Goal: Task Accomplishment & Management: Use online tool/utility

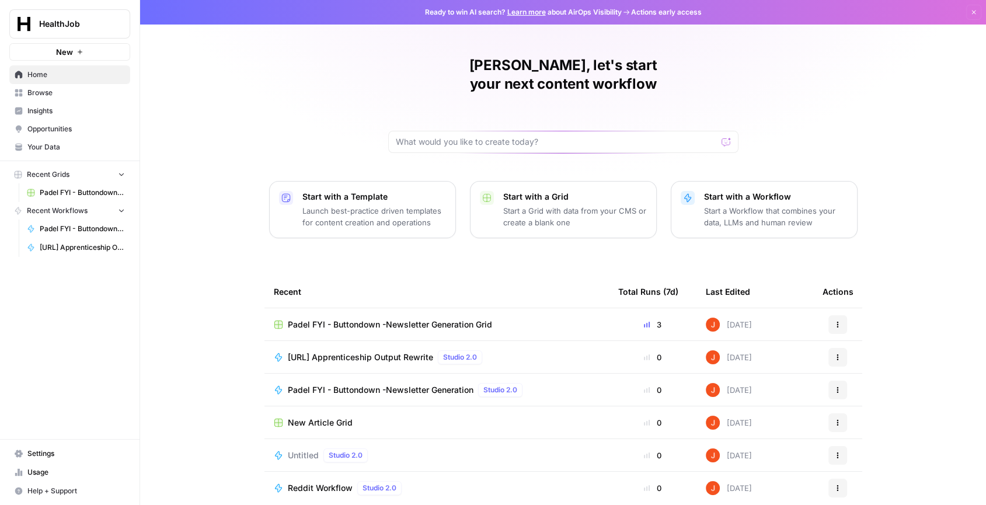
click at [398, 352] on span "[URL] Apprenticeship Output Rewrite" at bounding box center [360, 358] width 145 height 12
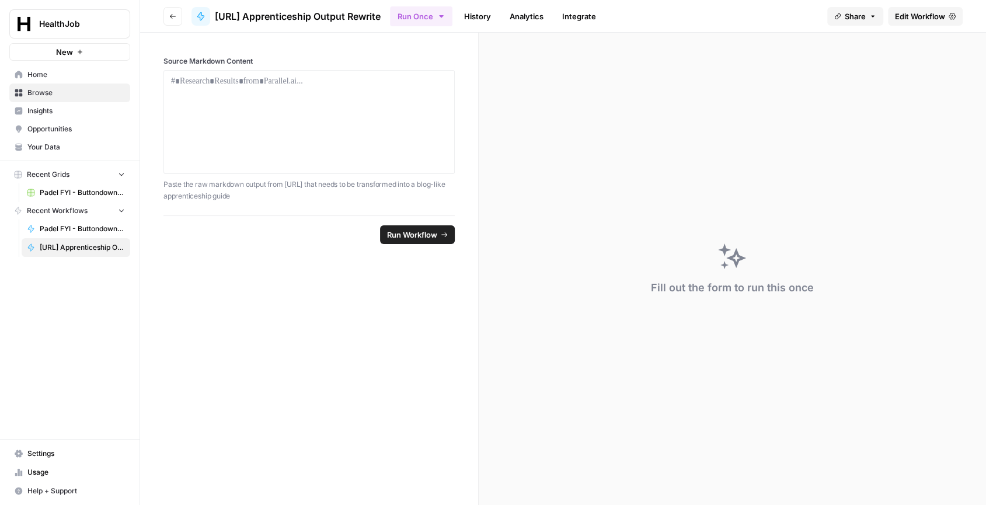
click at [498, 16] on link "History" at bounding box center [477, 16] width 41 height 19
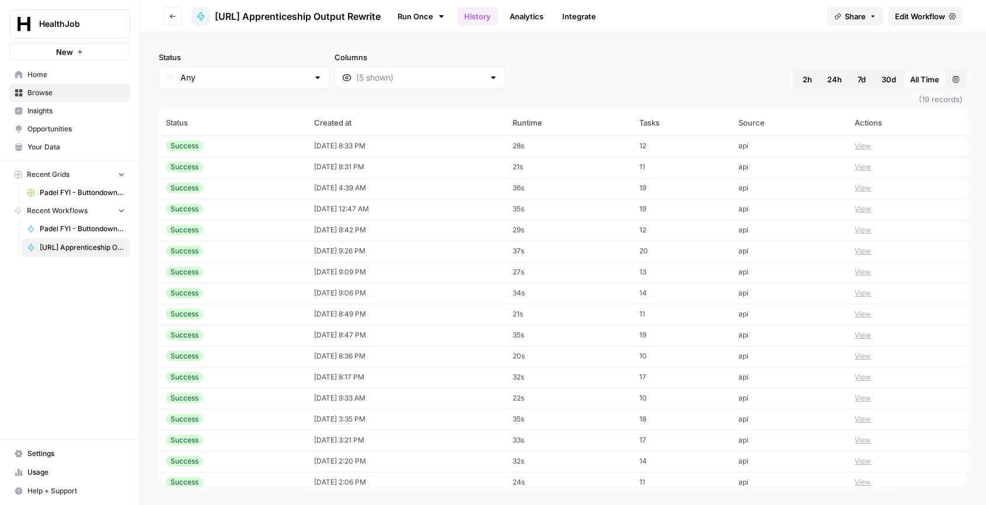
click at [361, 140] on td "[DATE] 8:33 PM" at bounding box center [406, 145] width 199 height 21
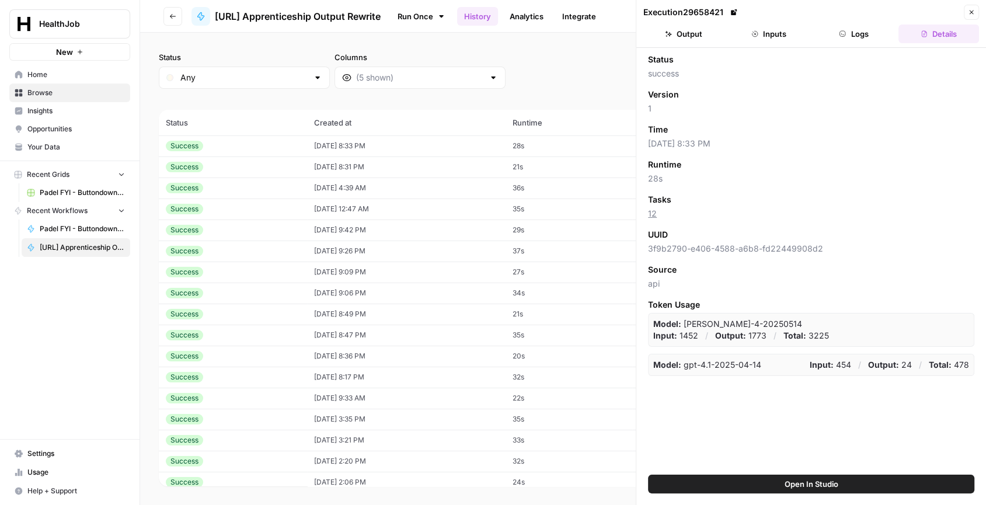
click at [701, 32] on button "Output" at bounding box center [684, 34] width 81 height 19
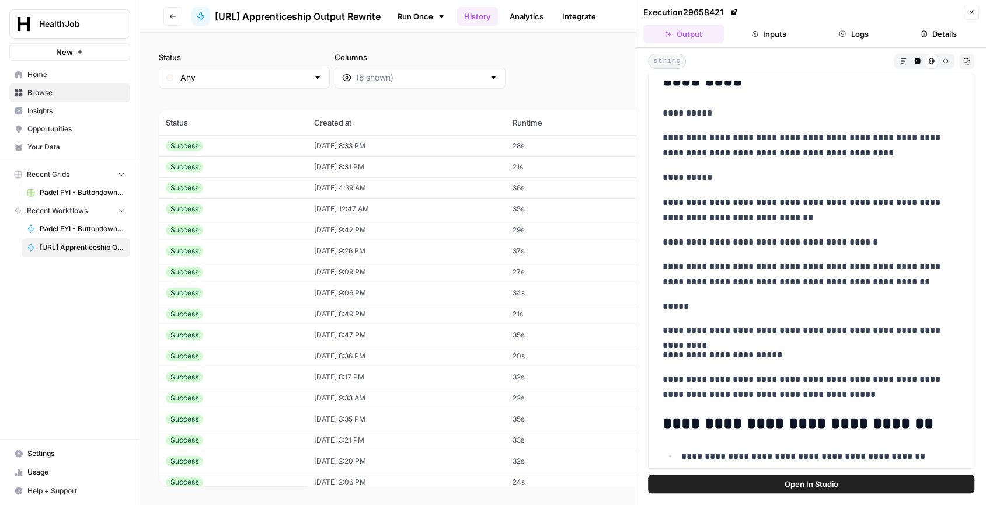
scroll to position [2260, 0]
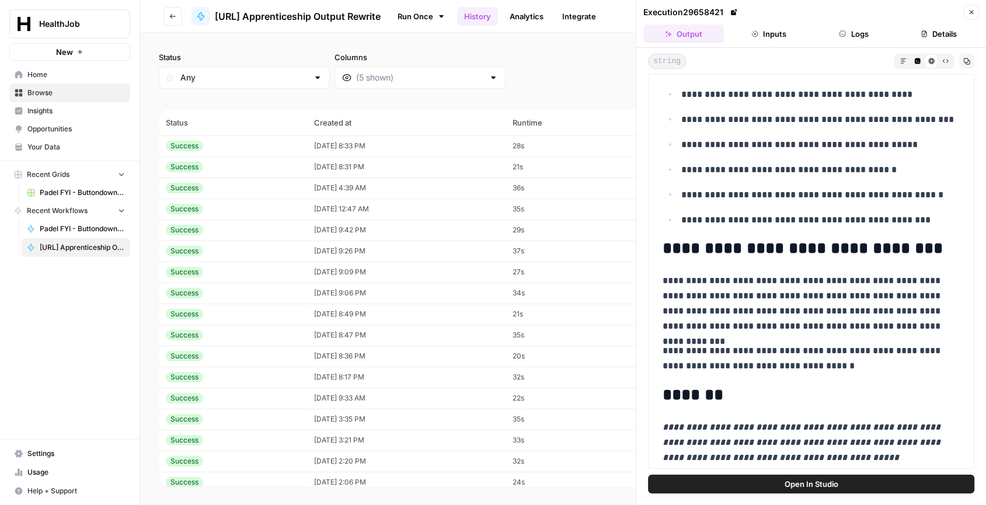
click at [826, 486] on span "Open In Studio" at bounding box center [812, 484] width 54 height 12
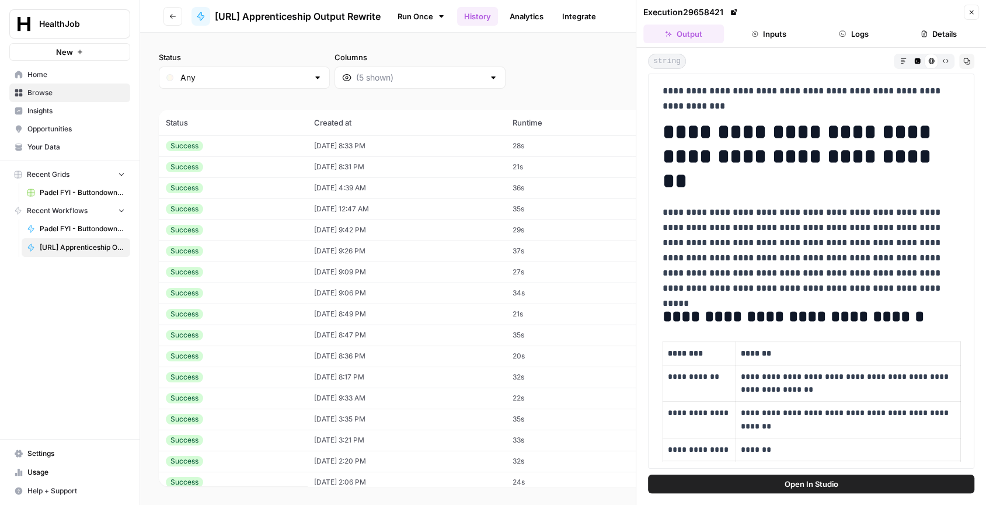
scroll to position [0, 0]
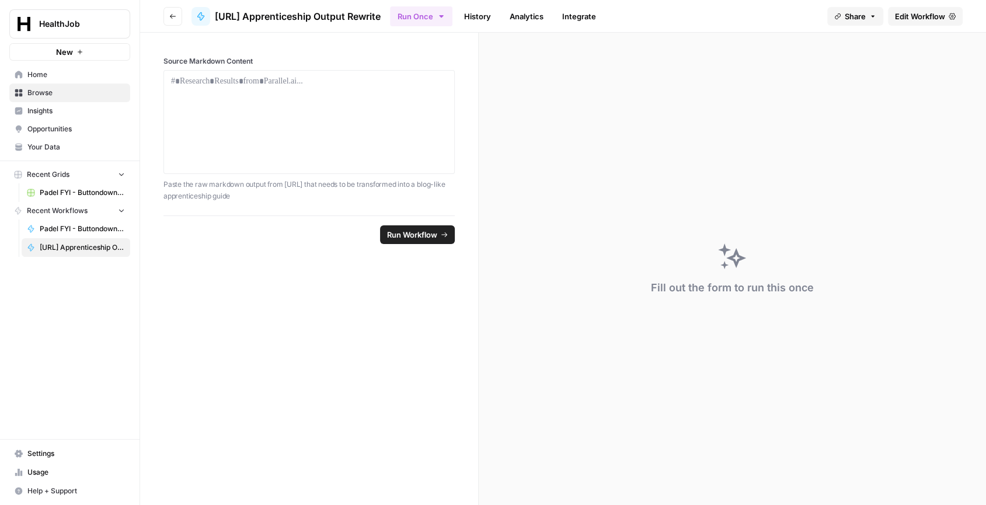
click at [94, 242] on span "[URL] Apprenticeship Output Rewrite" at bounding box center [82, 247] width 85 height 11
click at [379, 106] on div at bounding box center [309, 121] width 276 height 93
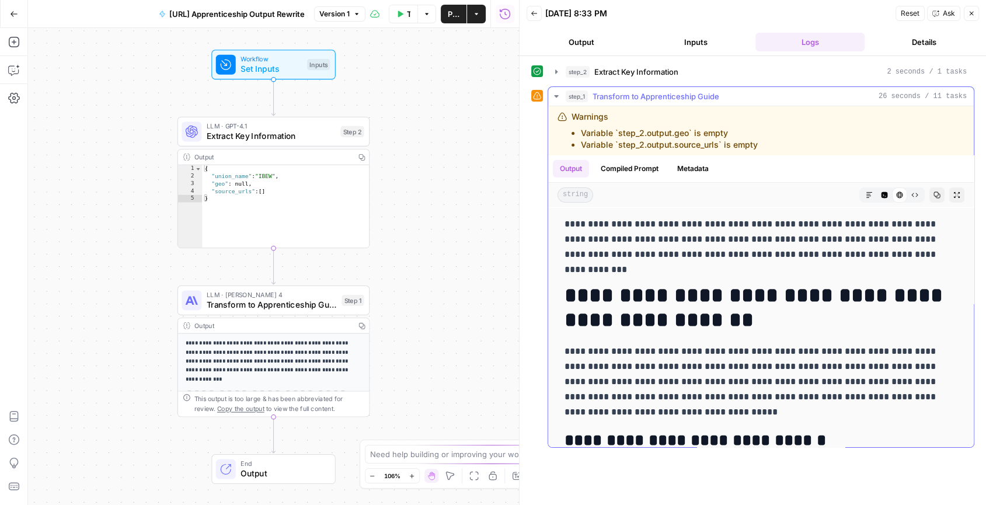
click at [632, 170] on button "Compiled Prompt" at bounding box center [630, 169] width 72 height 18
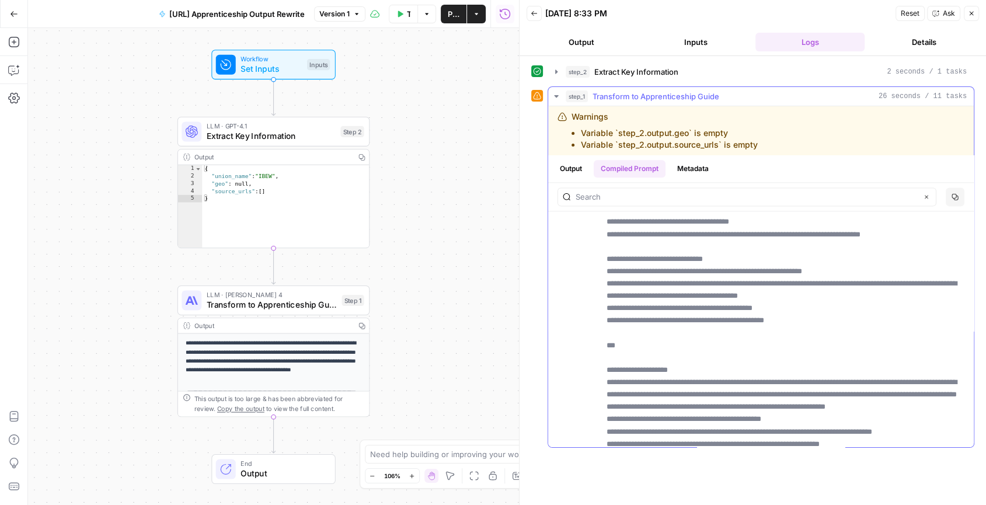
scroll to position [1361, 0]
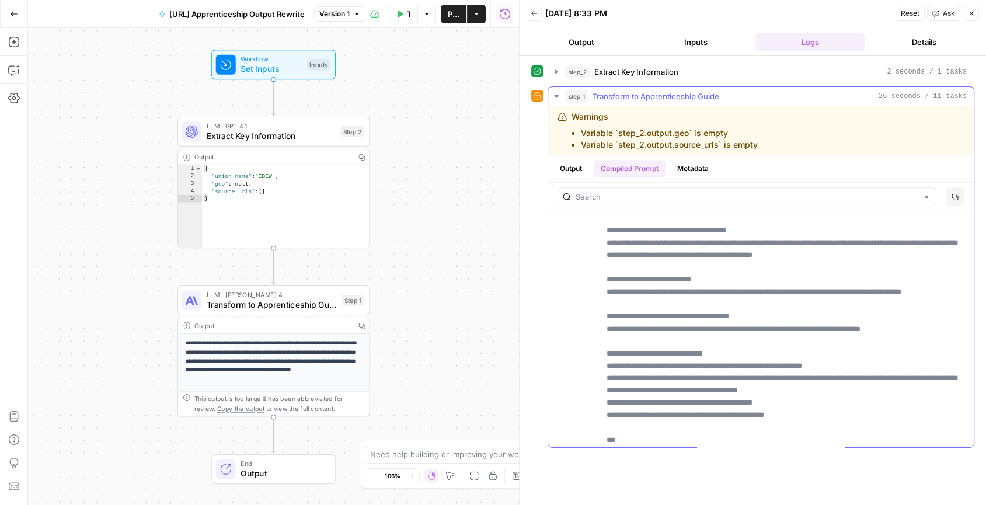
click at [564, 166] on button "Output" at bounding box center [571, 169] width 36 height 18
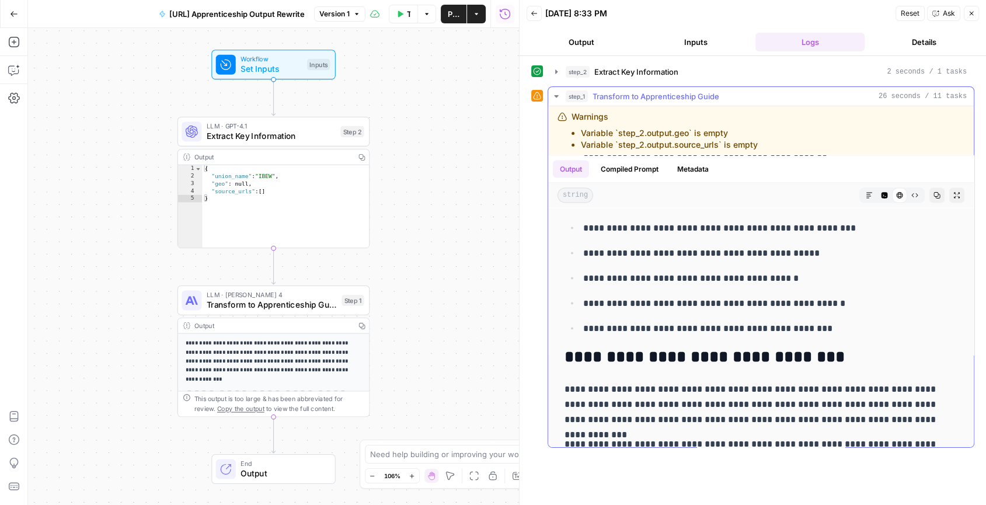
scroll to position [2123, 0]
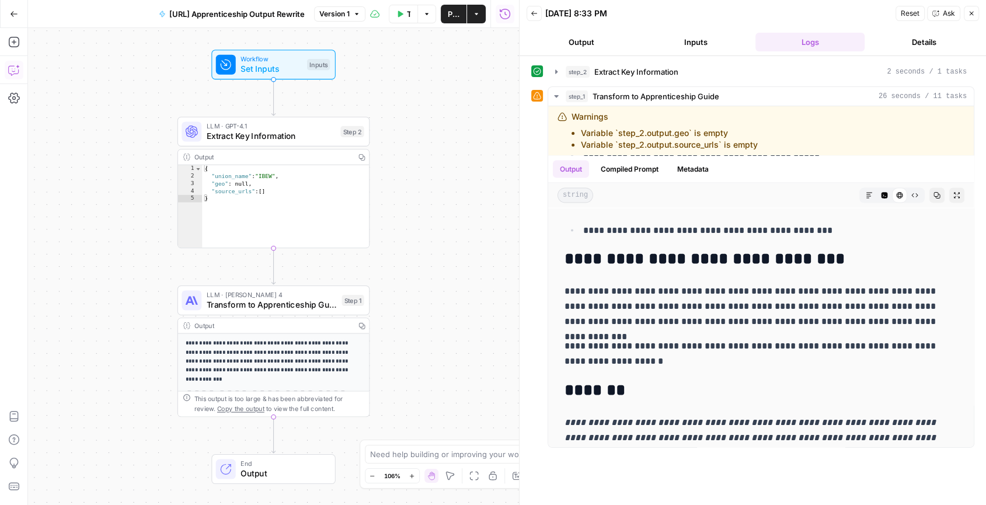
click at [13, 69] on icon "button" at bounding box center [14, 70] width 12 height 12
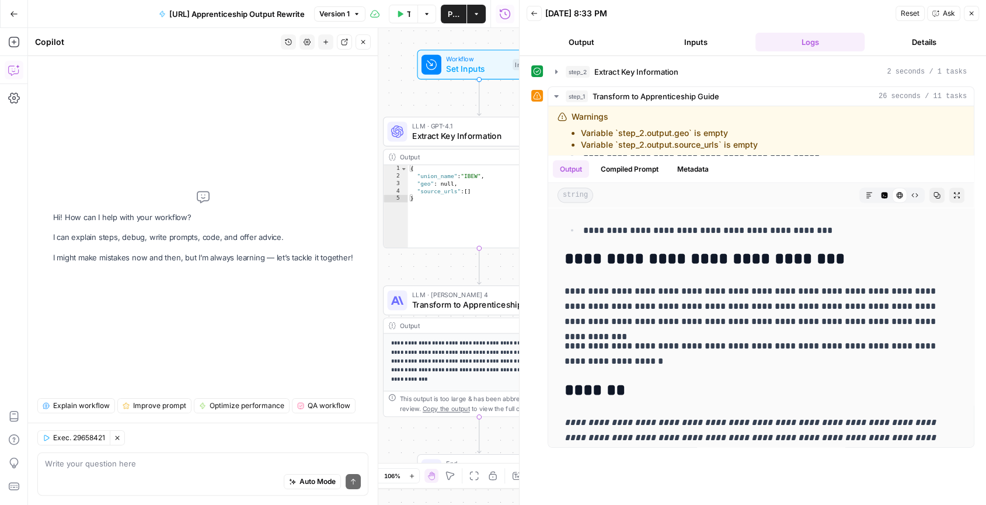
click at [143, 471] on div "Auto Mode Send" at bounding box center [203, 482] width 316 height 26
type textarea "1"
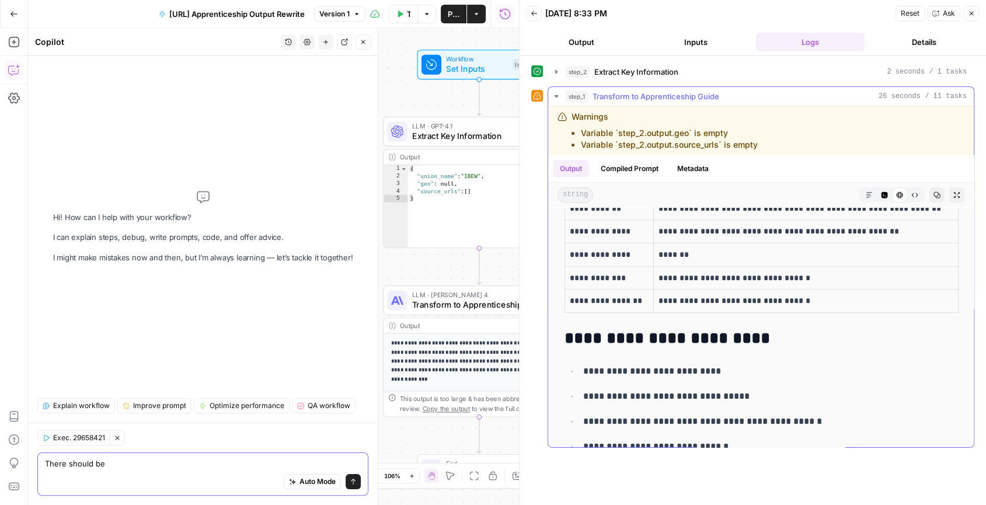
scroll to position [290, 0]
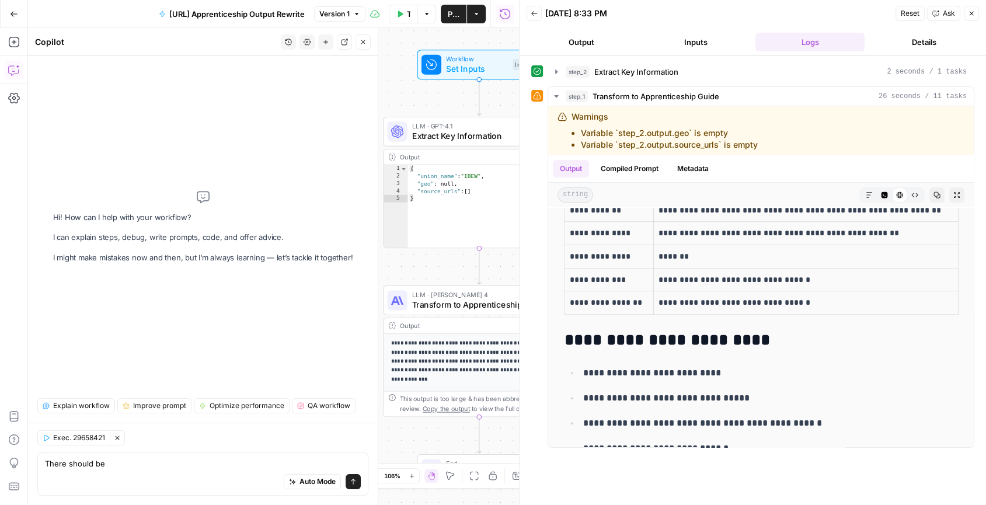
click at [206, 471] on div "Auto Mode Send" at bounding box center [203, 482] width 316 height 26
click at [204, 463] on textarea "There should be" at bounding box center [203, 464] width 316 height 12
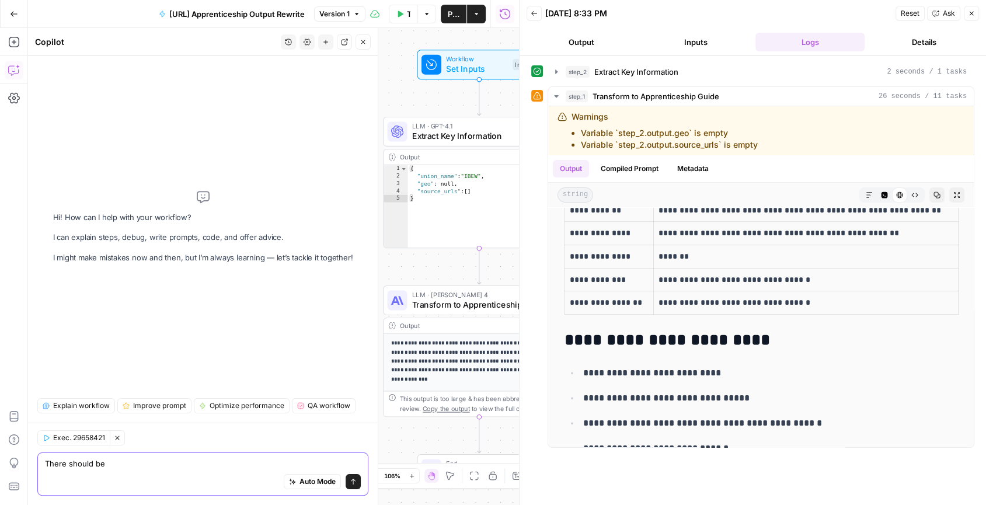
click at [204, 463] on textarea "There should be" at bounding box center [203, 464] width 316 height 12
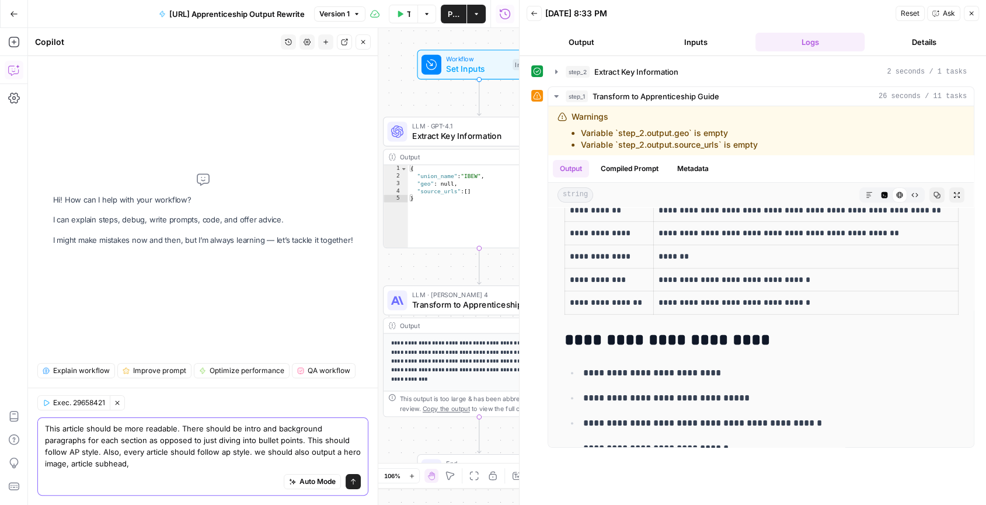
click at [198, 465] on textarea "This article should be more readable. There should be intro and background para…" at bounding box center [203, 446] width 316 height 47
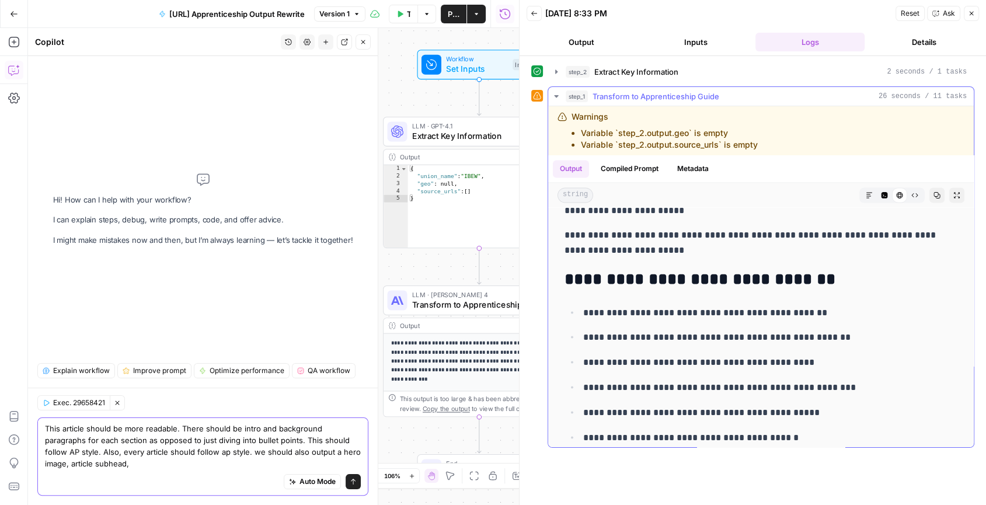
scroll to position [2123, 0]
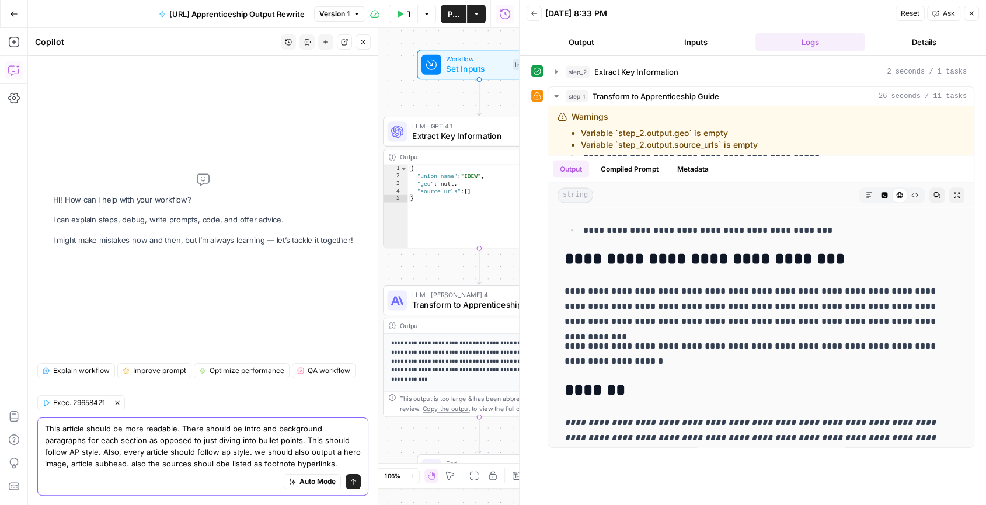
click at [64, 427] on textarea "This article should be more readable. There should be intro and background para…" at bounding box center [203, 446] width 316 height 47
type textarea "This output article should be more readable. There should be intro and backgrou…"
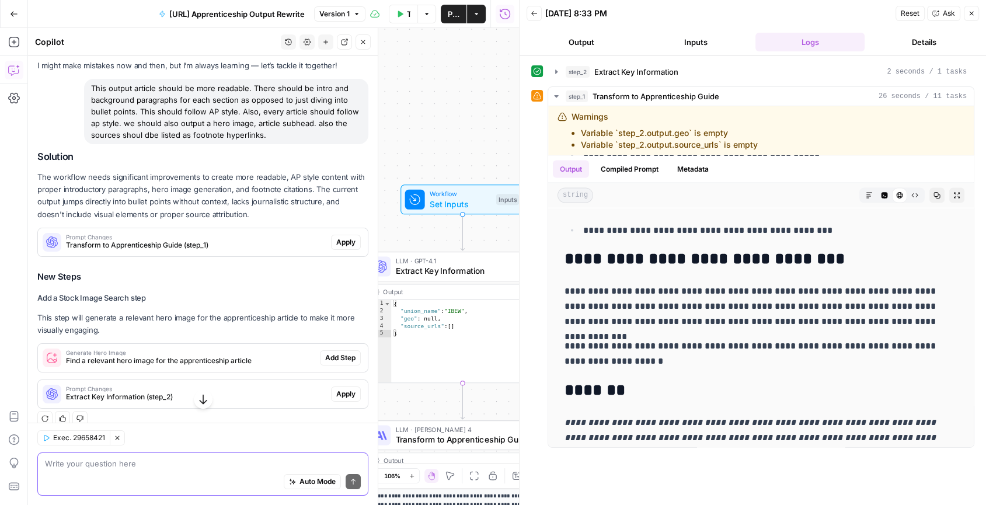
scroll to position [0, 0]
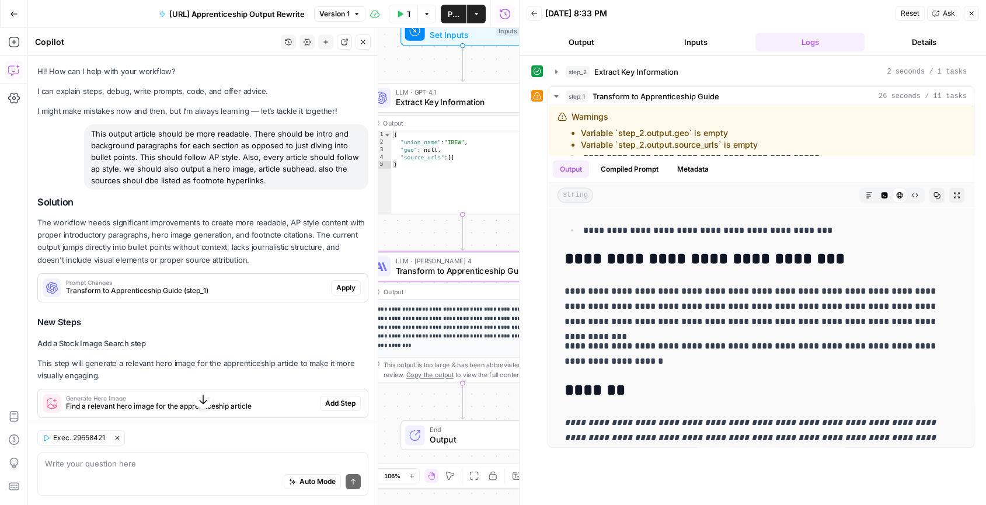
click at [349, 288] on span "Apply" at bounding box center [345, 288] width 19 height 11
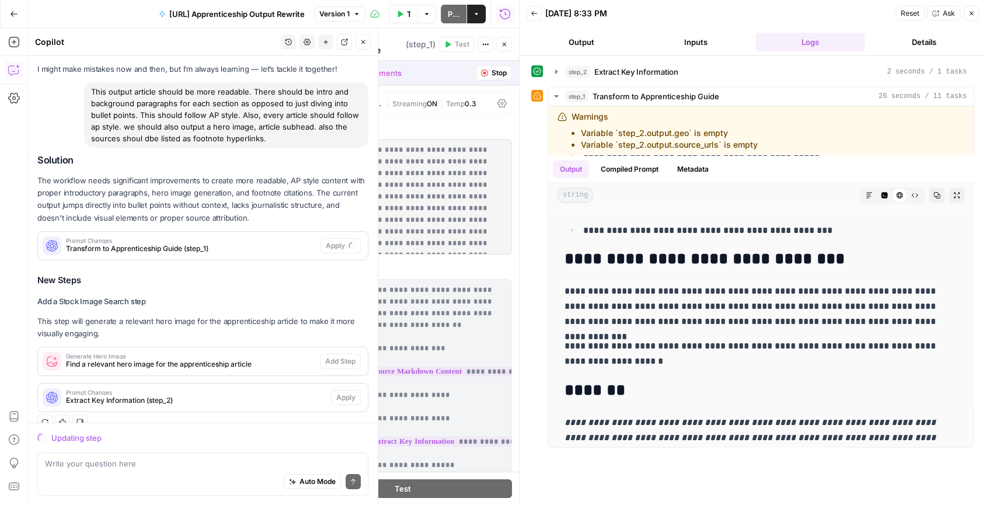
scroll to position [57, 0]
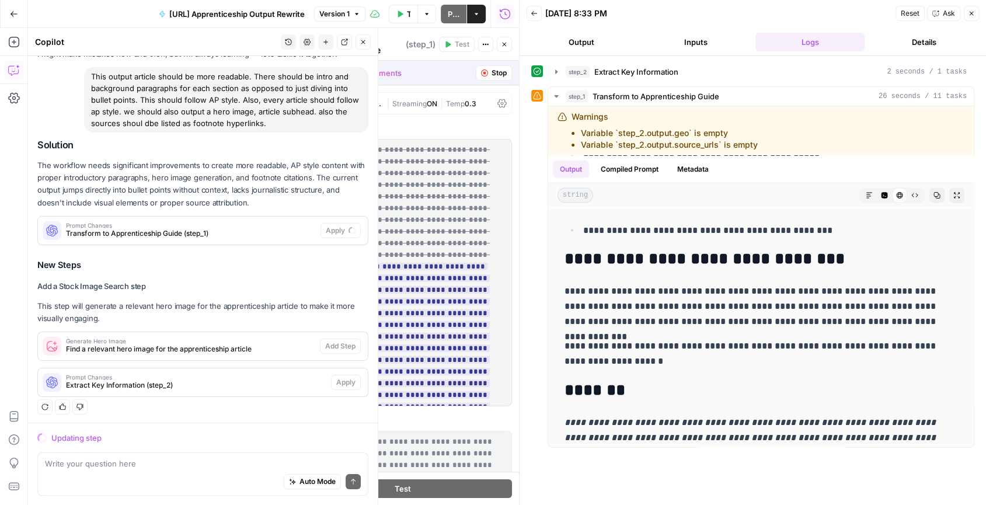
click at [131, 471] on div "Auto Mode Send" at bounding box center [203, 482] width 316 height 26
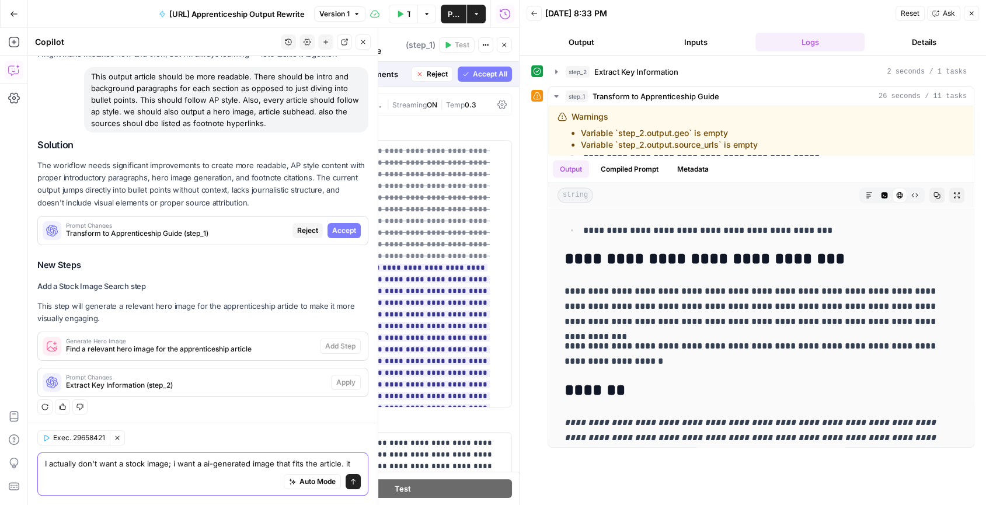
scroll to position [69, 0]
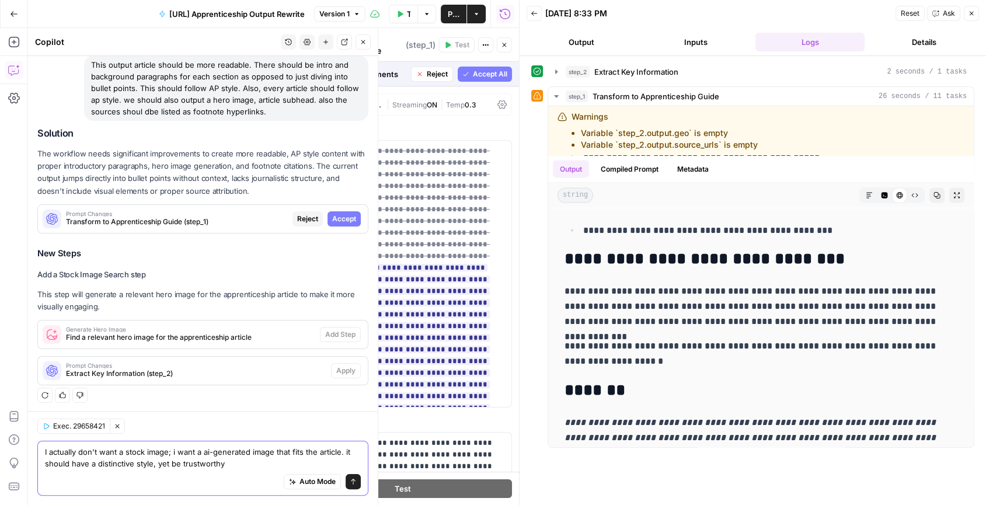
type textarea "I actually don't want a stock image; i want a ai-generated image that fits the …"
click at [350, 218] on span "Accept" at bounding box center [344, 219] width 24 height 11
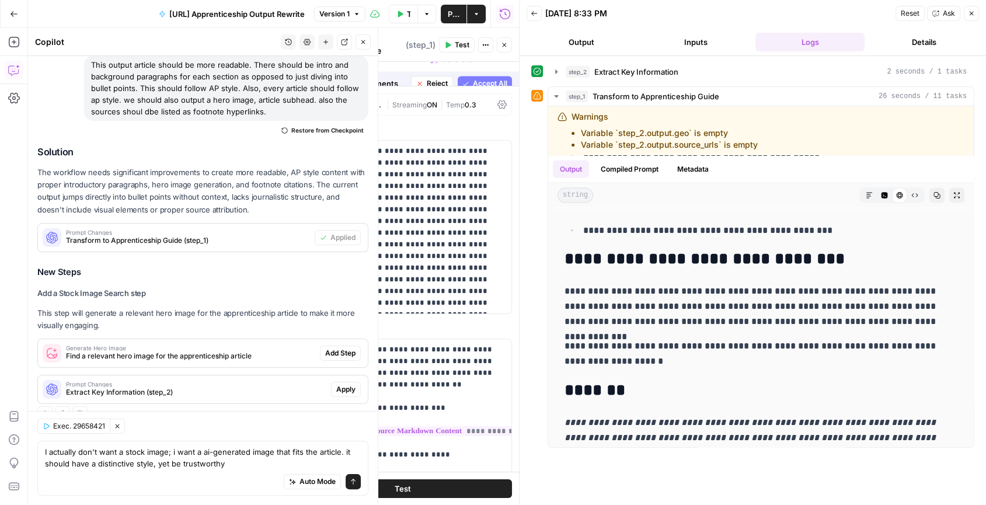
scroll to position [0, 0]
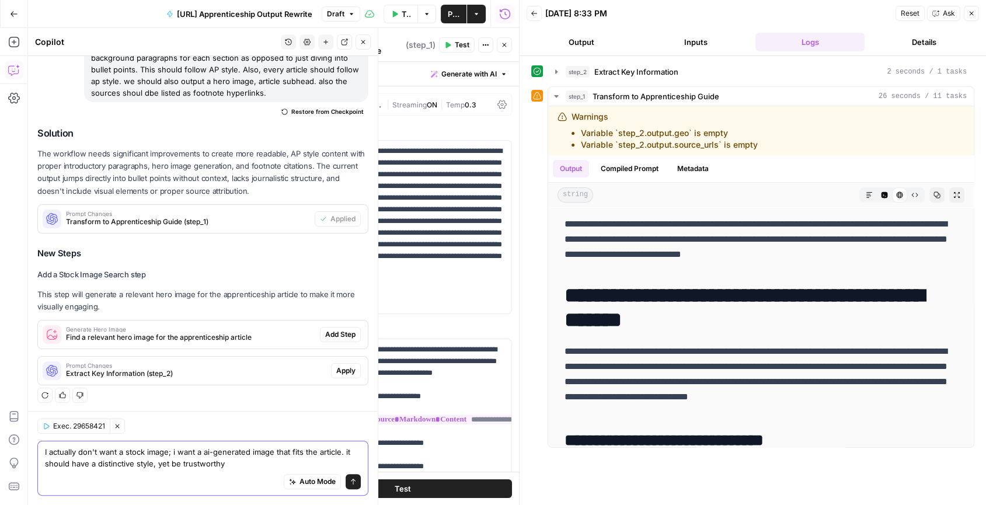
click at [337, 454] on textarea "I actually don't want a stock image; i want a ai-generated image that fits the …" at bounding box center [203, 457] width 316 height 23
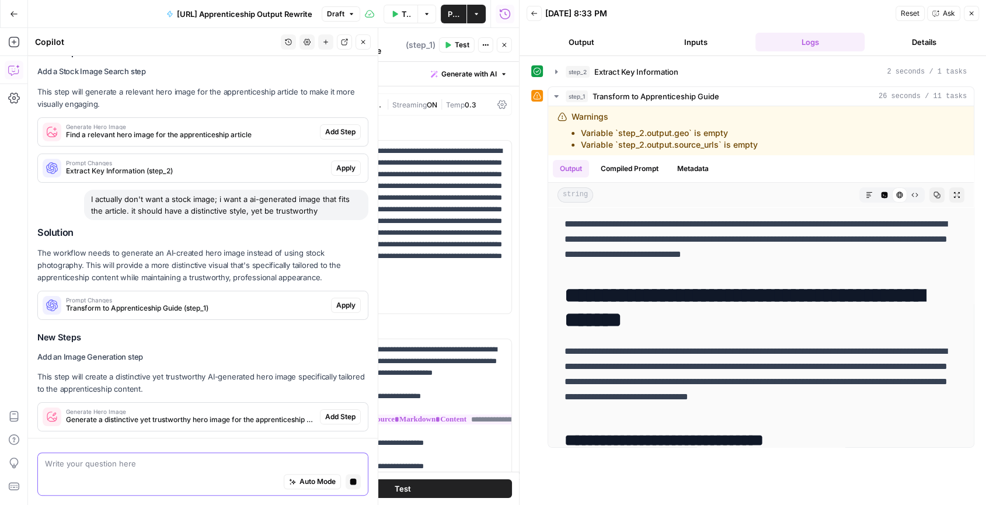
scroll to position [328, 0]
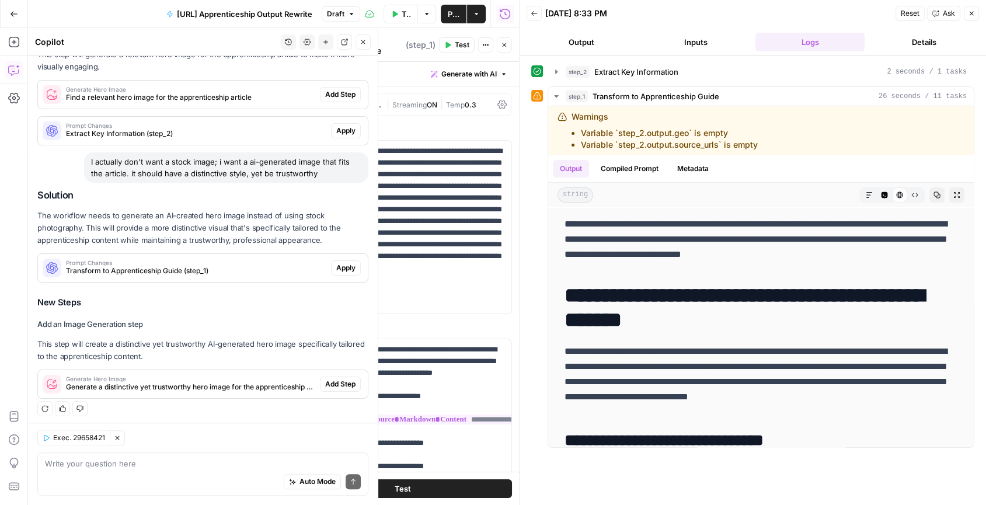
click at [343, 263] on span "Apply" at bounding box center [345, 268] width 19 height 11
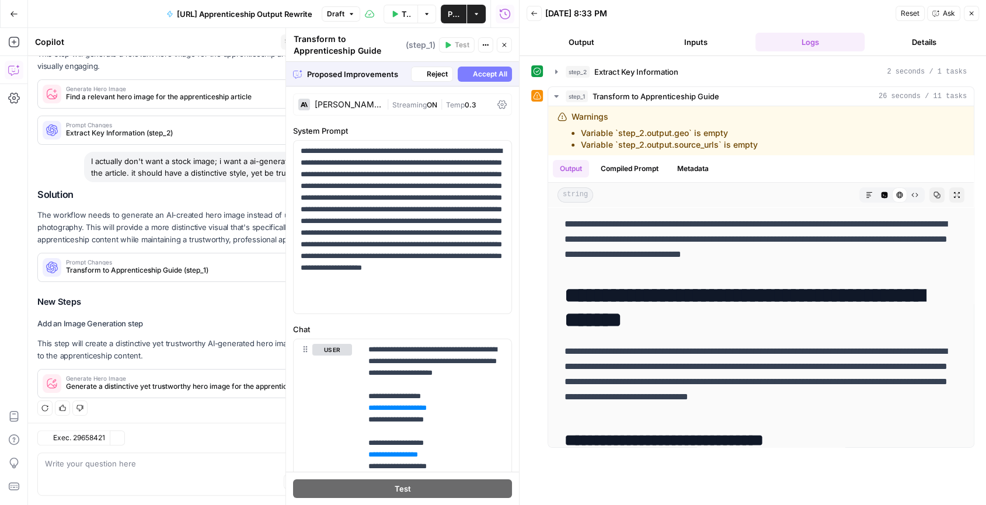
scroll to position [309, 0]
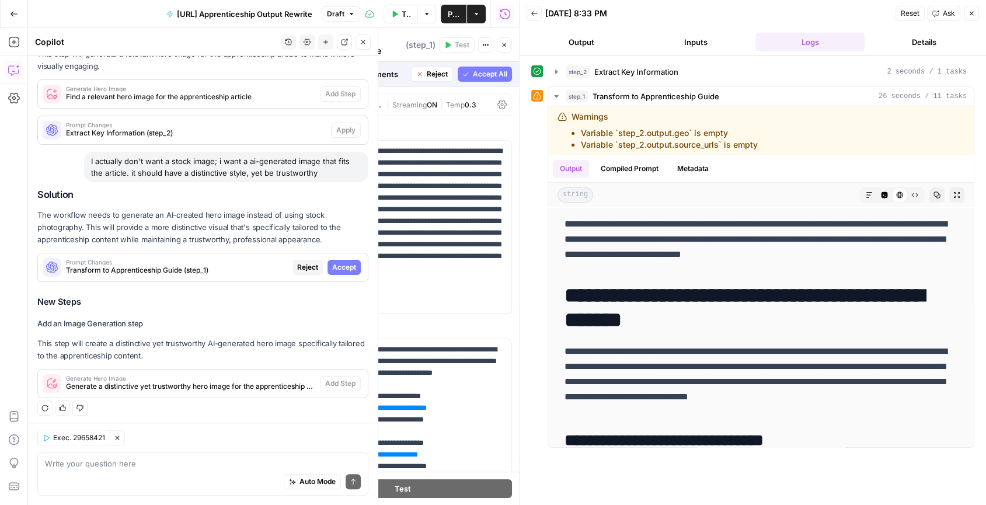
click at [262, 270] on span "Transform to Apprenticeship Guide (step_1)" at bounding box center [177, 270] width 222 height 11
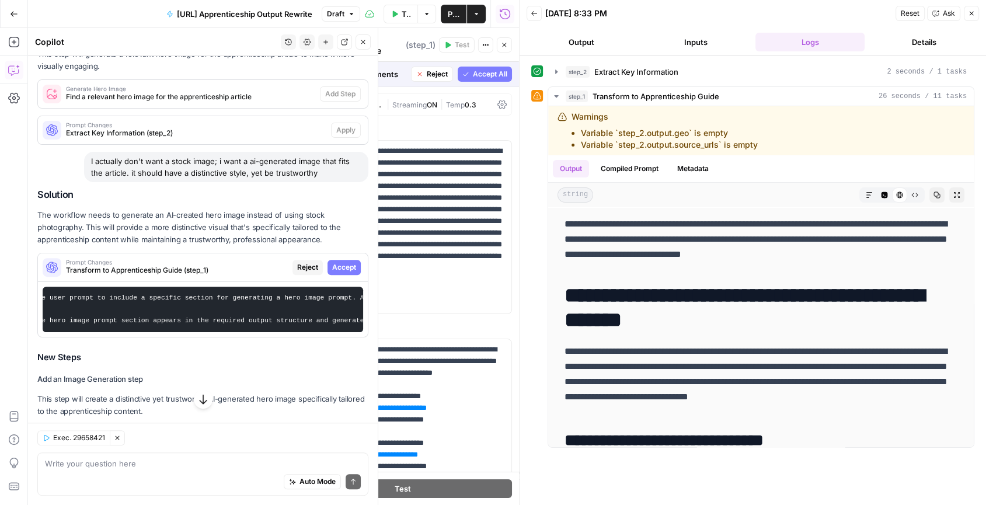
scroll to position [0, 0]
click at [349, 269] on span "Accept" at bounding box center [344, 267] width 24 height 11
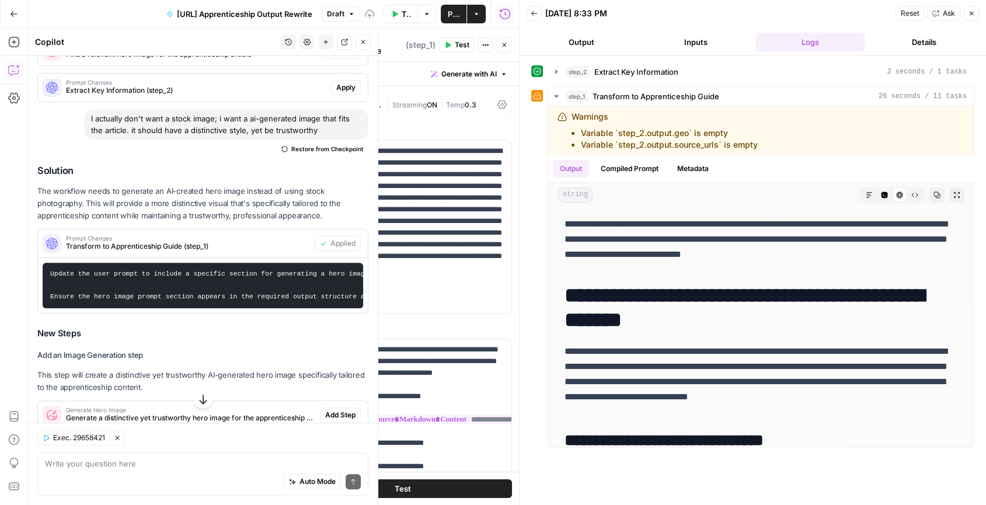
scroll to position [402, 0]
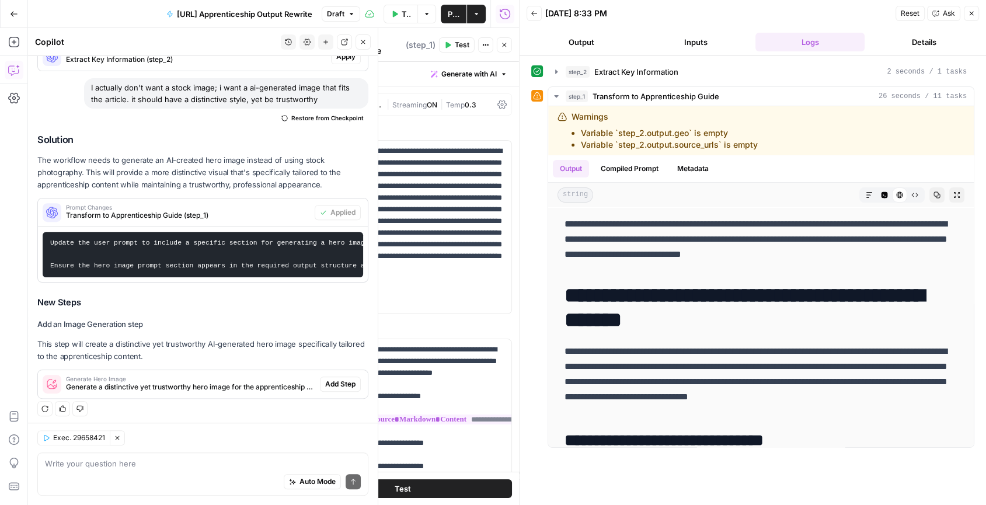
click at [207, 378] on span "Generate Hero Image" at bounding box center [190, 379] width 249 height 6
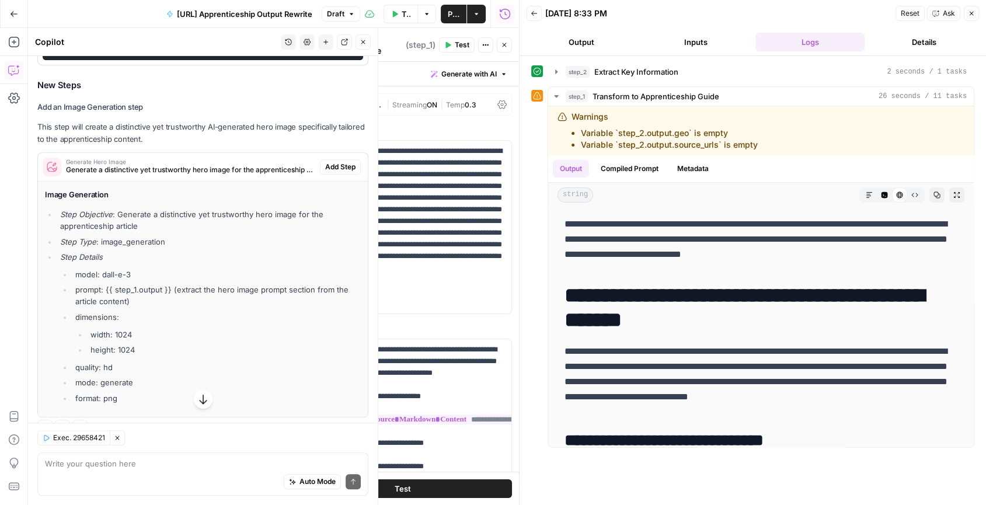
scroll to position [637, 0]
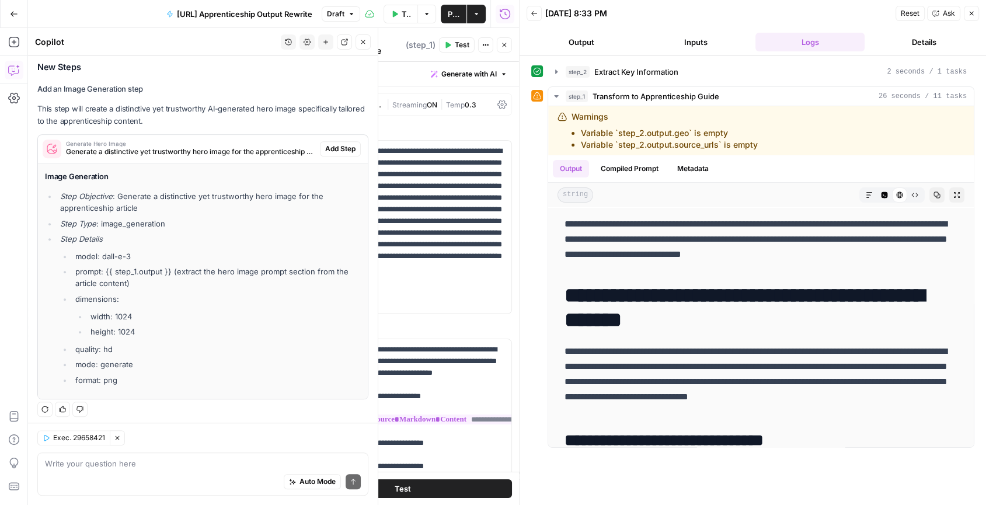
click at [175, 469] on div "Auto Mode Send" at bounding box center [203, 482] width 316 height 26
type textarea "the image generation should be a landscape"
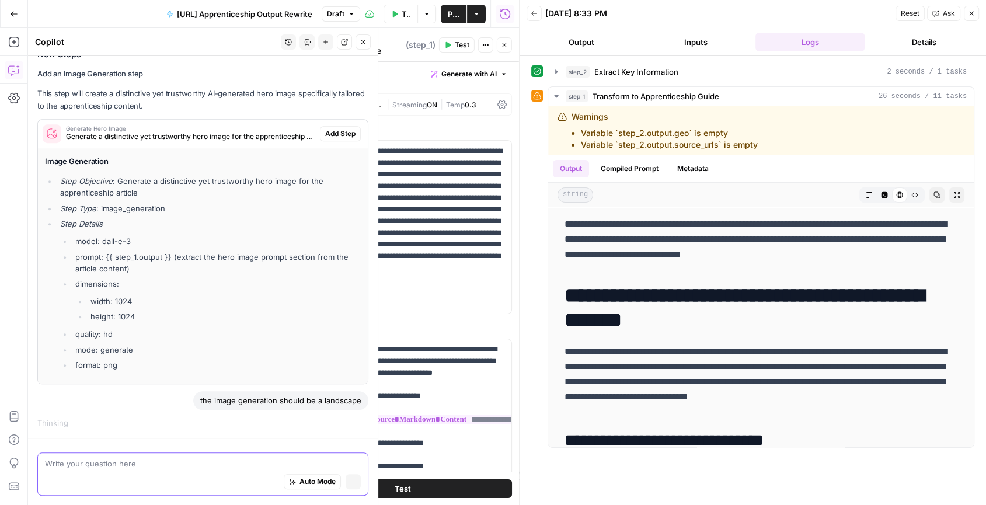
scroll to position [602, 0]
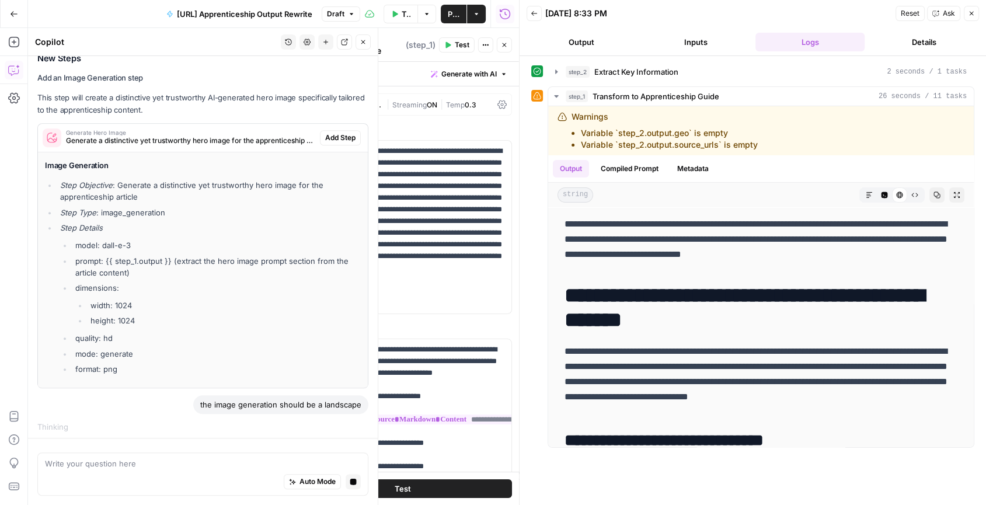
click at [186, 478] on div "Auto Mode Stop generating" at bounding box center [203, 482] width 316 height 26
type textarea "s"
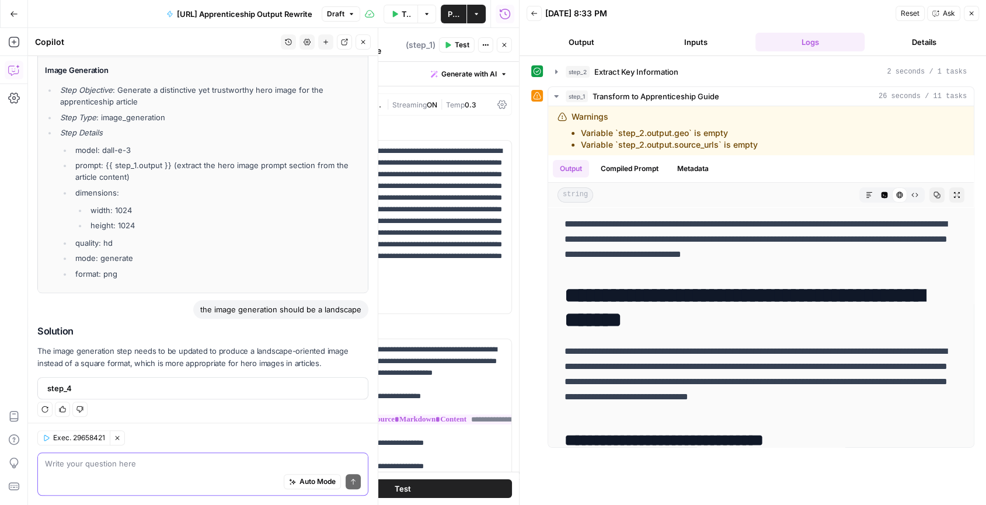
scroll to position [736, 0]
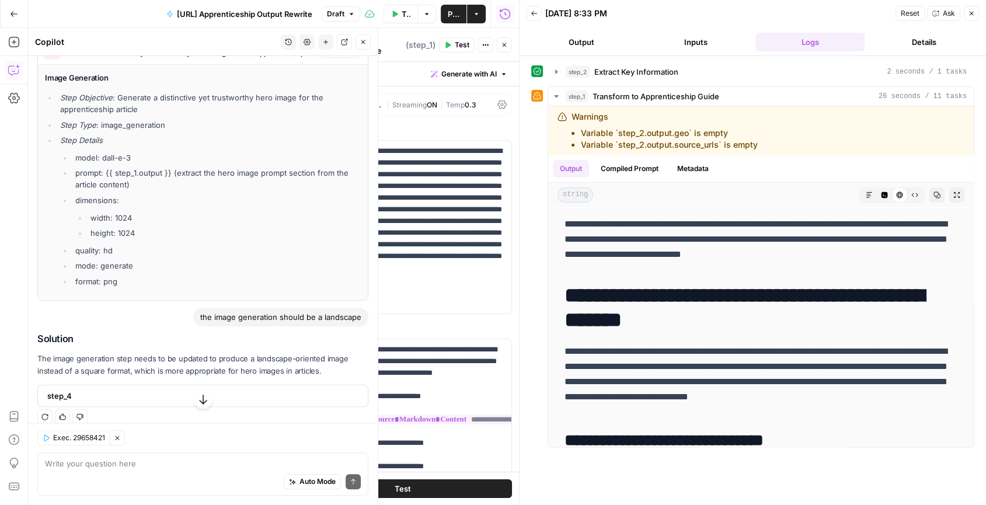
click at [307, 391] on span "step_4" at bounding box center [201, 396] width 309 height 12
click at [206, 401] on icon "button" at bounding box center [203, 399] width 8 height 9
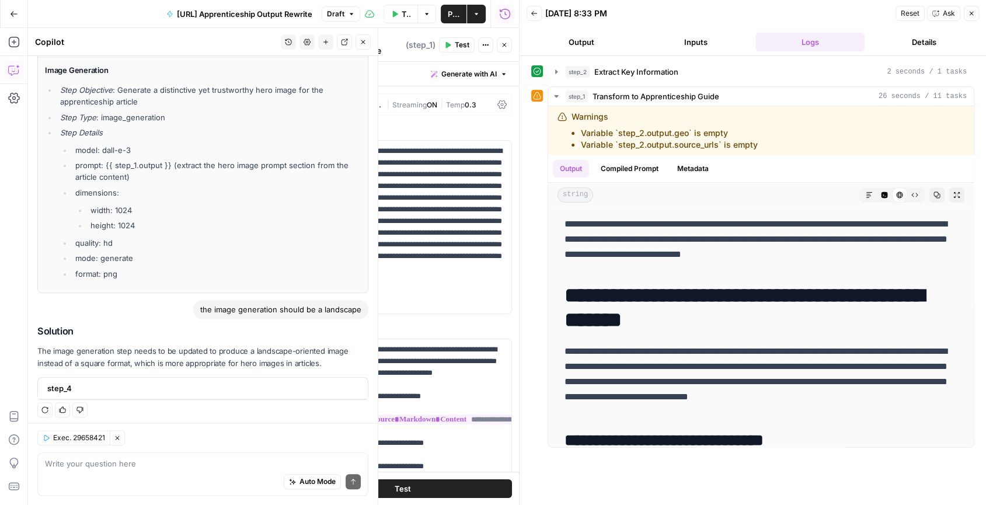
click at [246, 383] on span "step_4" at bounding box center [201, 388] width 309 height 12
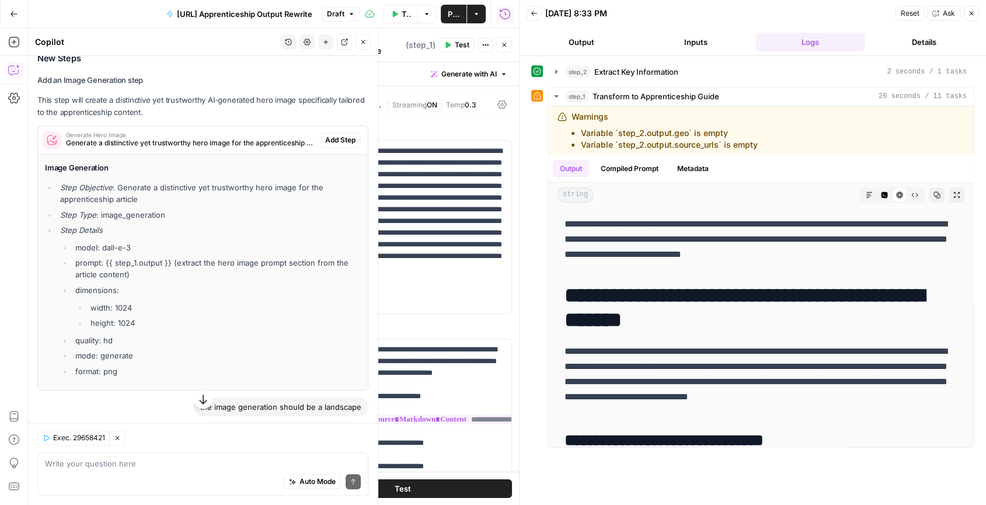
scroll to position [634, 0]
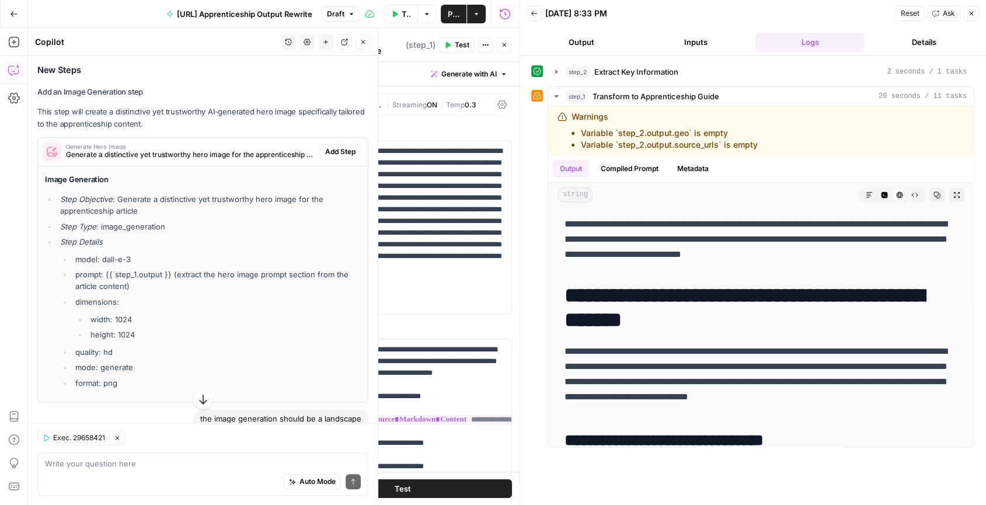
click at [338, 149] on span "Add Step" at bounding box center [340, 152] width 30 height 11
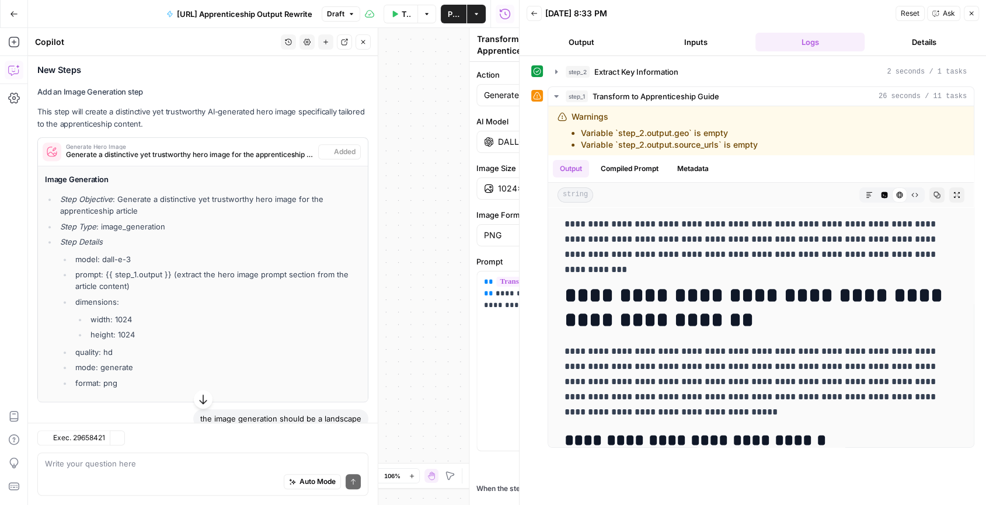
type textarea "Generate Hero Image"
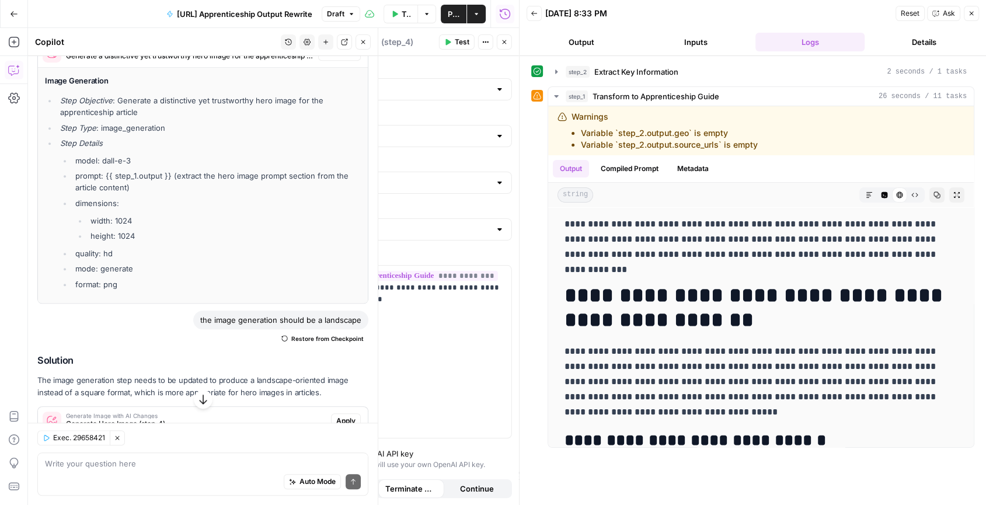
scroll to position [768, 0]
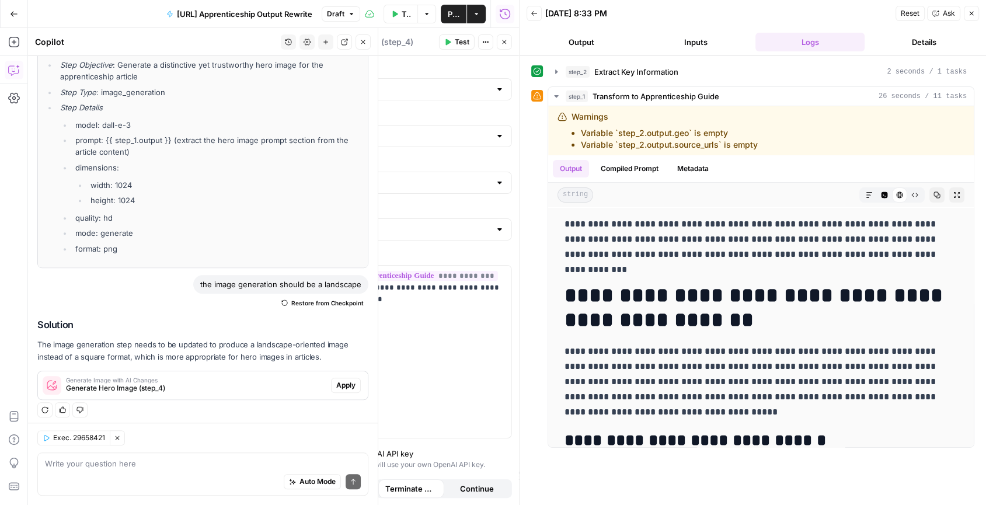
click at [336, 380] on span "Apply" at bounding box center [345, 385] width 19 height 11
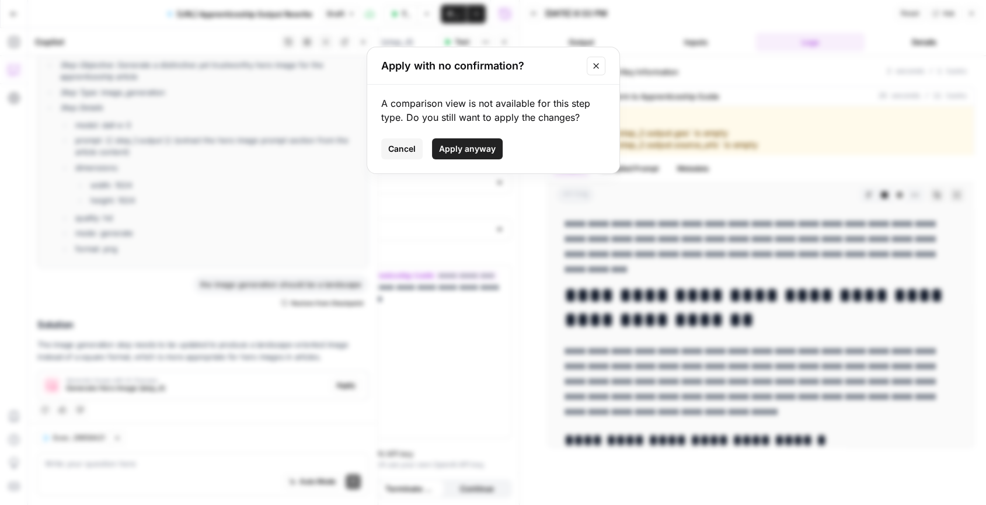
click at [472, 147] on span "Apply anyway" at bounding box center [467, 149] width 57 height 12
type input "1792×1024"
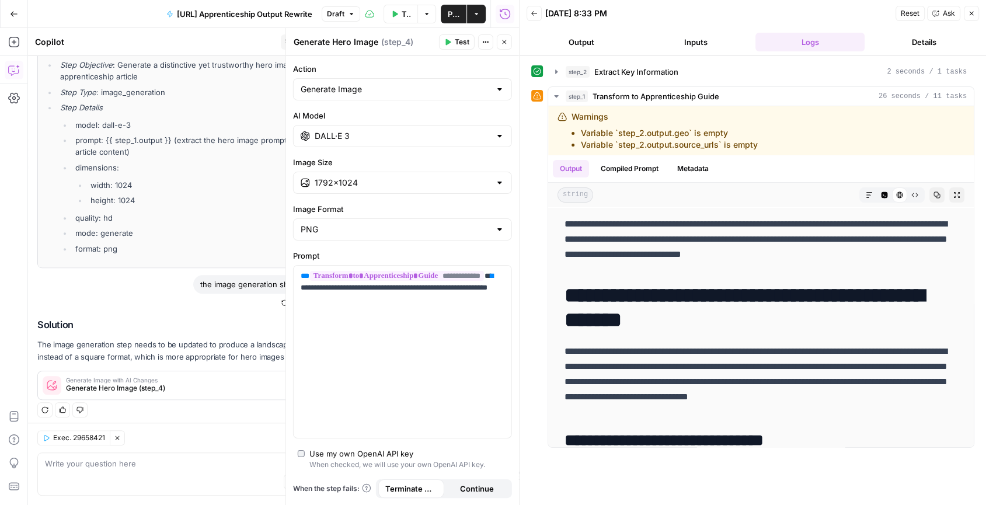
click at [971, 15] on icon "button" at bounding box center [971, 13] width 7 height 7
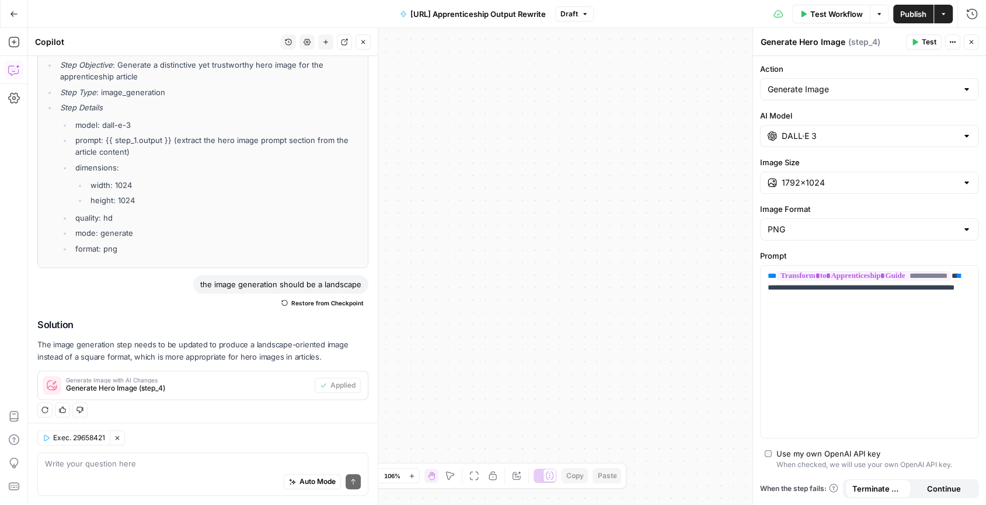
click at [971, 42] on icon "button" at bounding box center [971, 42] width 7 height 7
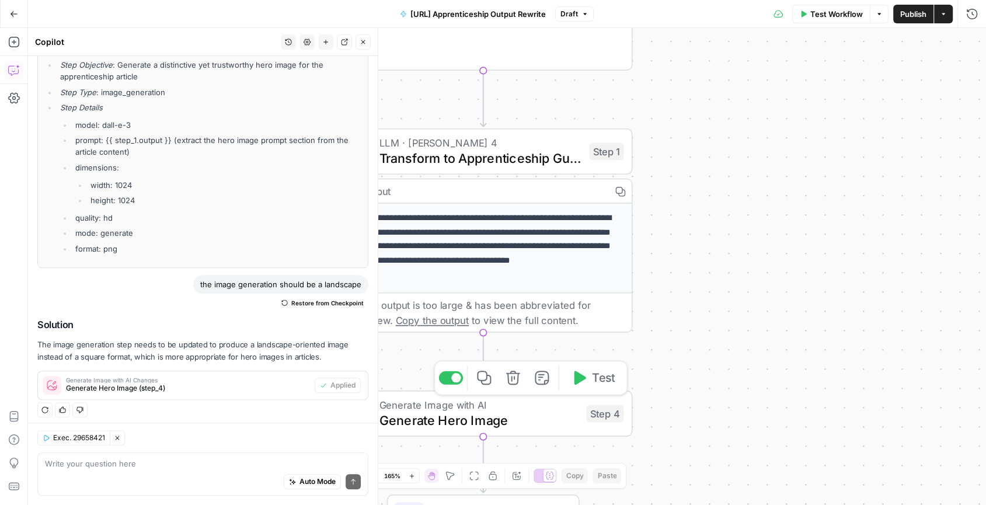
click at [526, 408] on span "Generate Image with AI" at bounding box center [479, 404] width 200 height 15
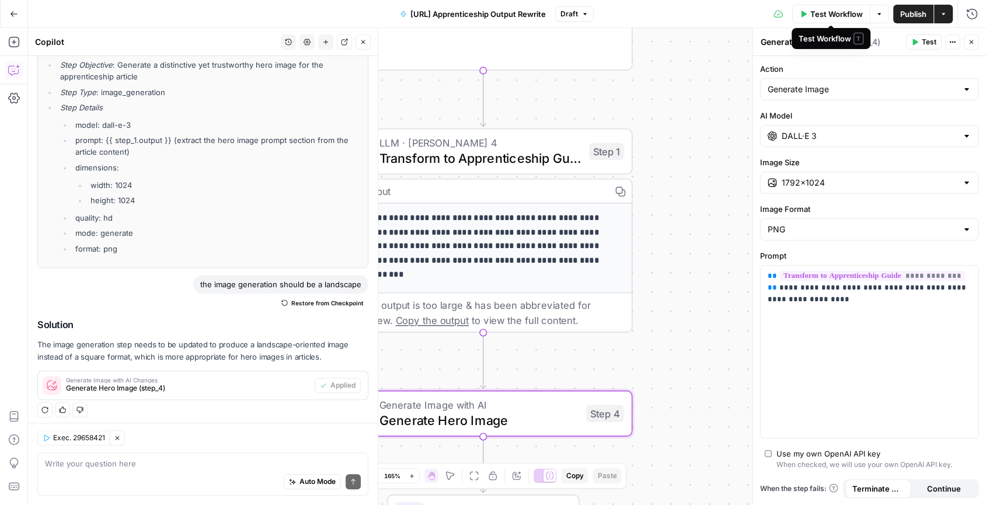
click at [840, 12] on span "Test Workflow" at bounding box center [837, 14] width 53 height 12
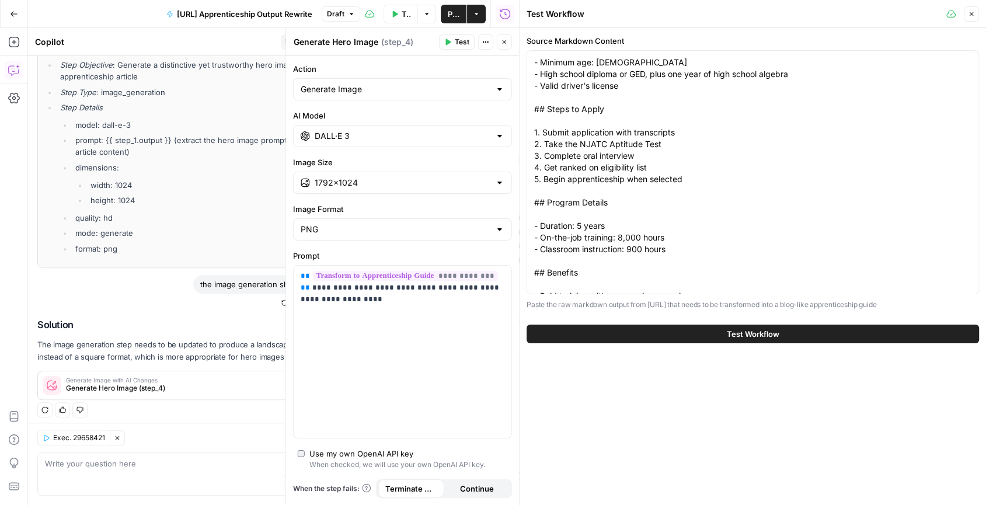
scroll to position [70, 0]
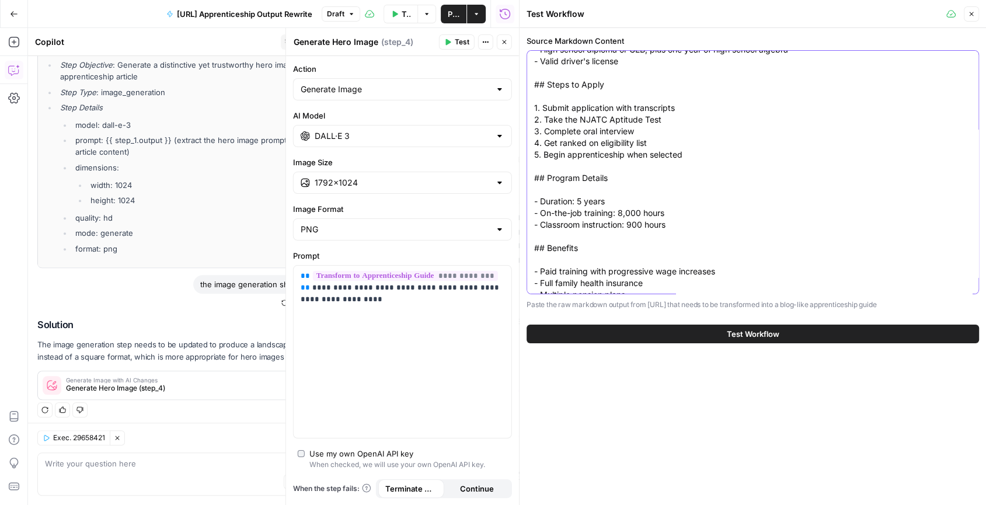
click at [781, 149] on textarea "# IBEW Apprenticeship Program ## Requirements - Minimum age: [DEMOGRAPHIC_DATA]…" at bounding box center [752, 148] width 437 height 327
click at [753, 217] on textarea "# IBEW Apprenticeship Program ## Requirements - Minimum age: [DEMOGRAPHIC_DATA]…" at bounding box center [752, 148] width 437 height 327
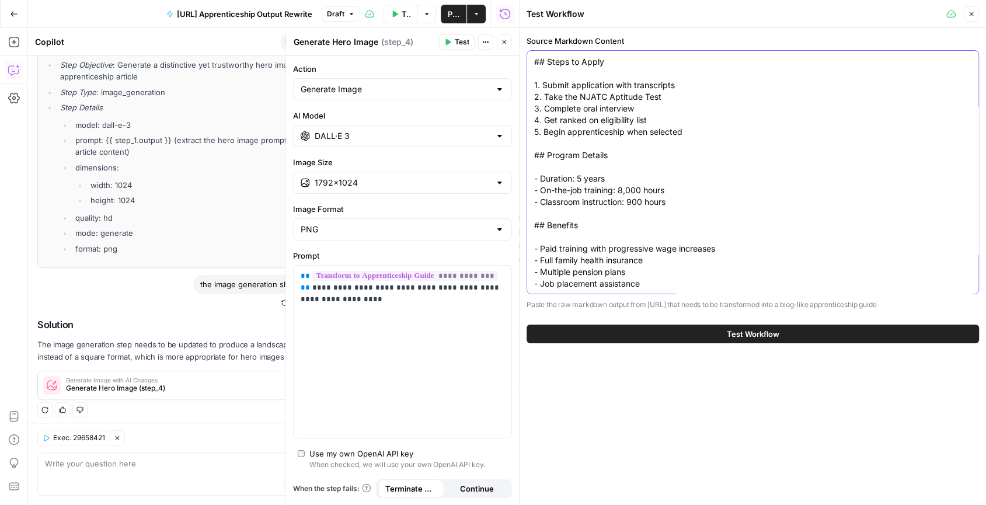
scroll to position [0, 0]
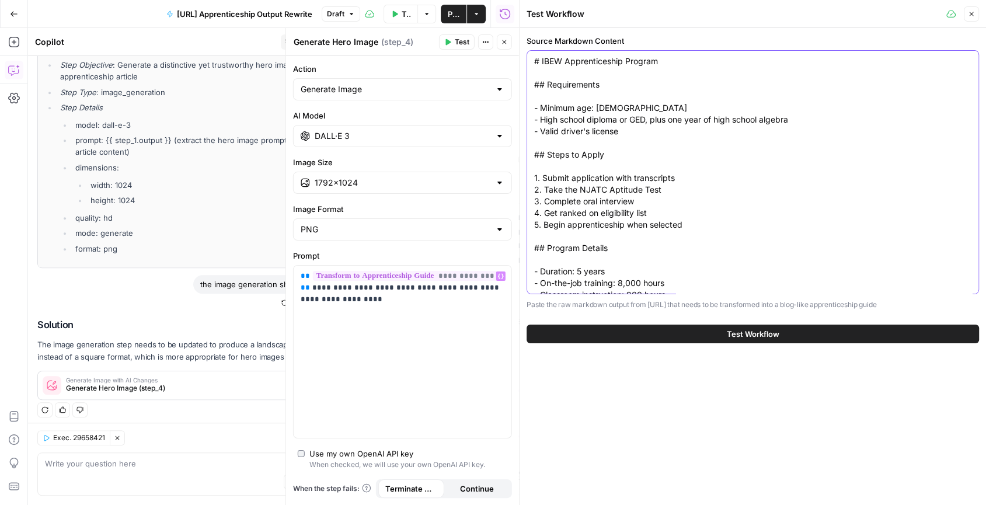
click at [652, 126] on textarea "# IBEW Apprenticeship Program ## Requirements - Minimum age: [DEMOGRAPHIC_DATA]…" at bounding box center [752, 218] width 437 height 327
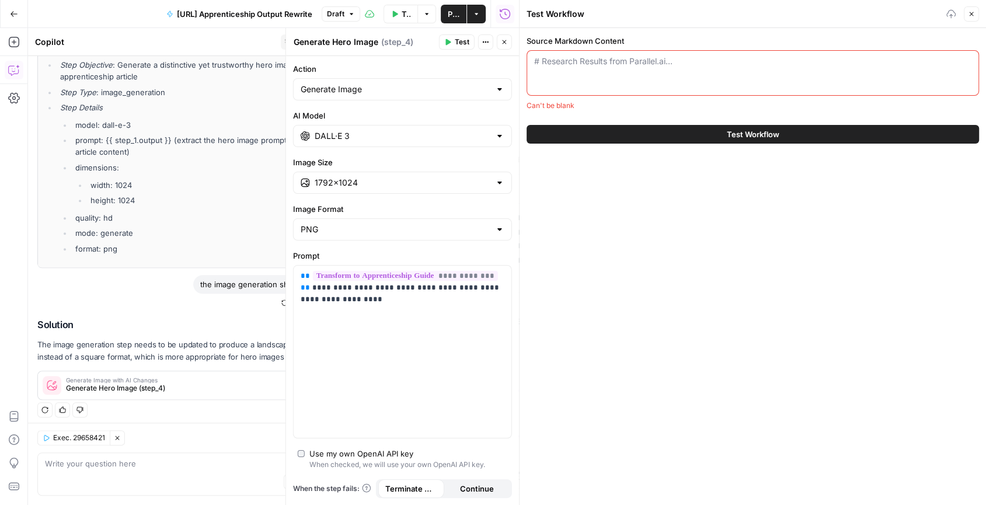
paste textarea "# Earning Power Playbook: Fast-Track Your IBEW Apprenticeship ## Executive Summ…"
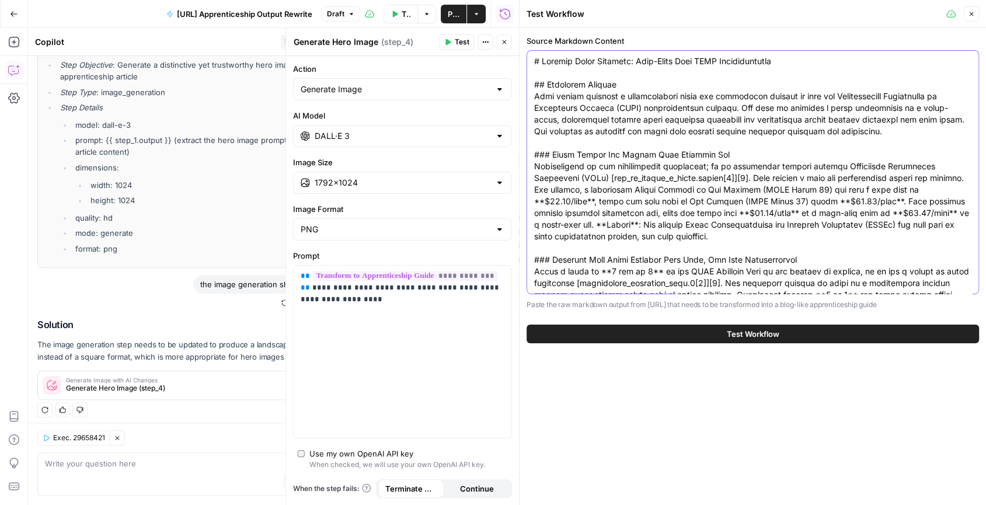
type textarea "# Earning Power Playbook: Fast-Track Your IBEW Apprenticeship ## Executive Summ…"
click at [695, 333] on button "Test Workflow" at bounding box center [753, 334] width 453 height 19
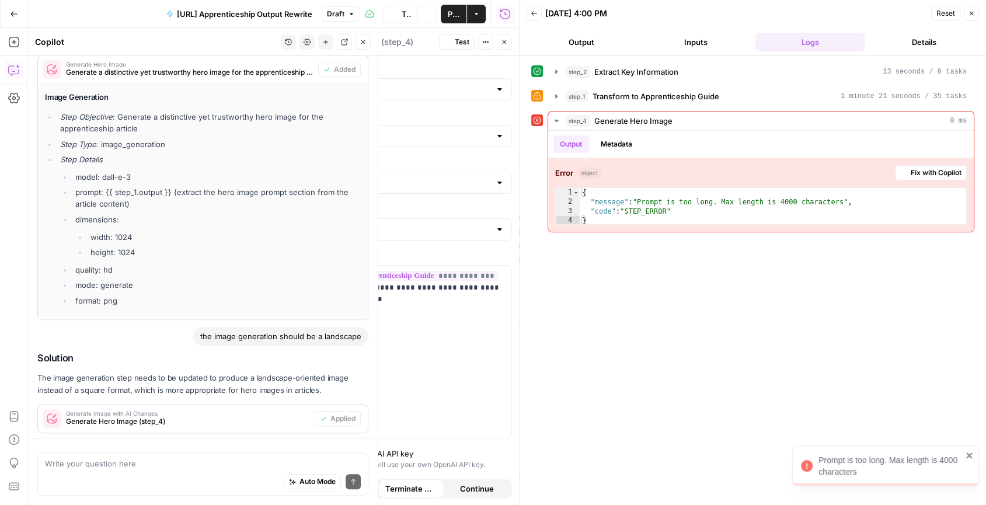
scroll to position [768, 0]
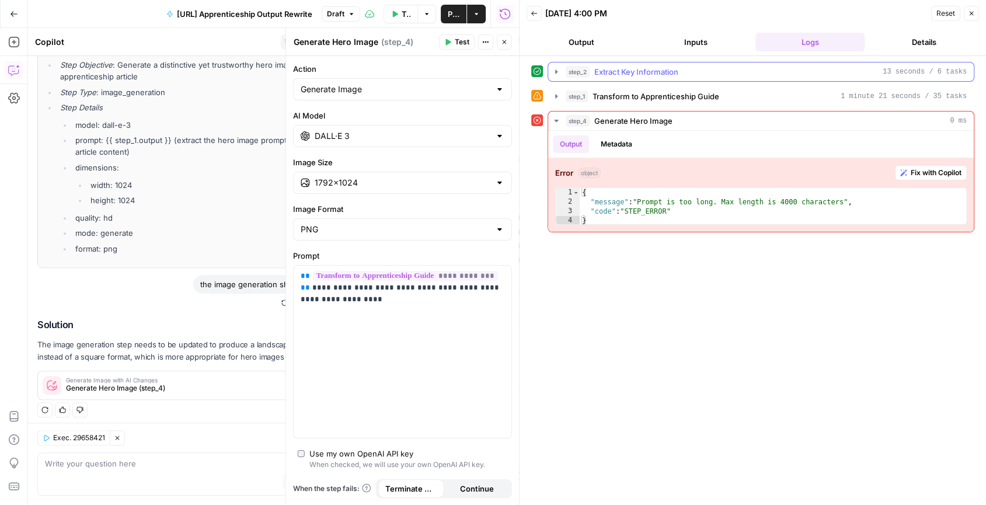
click at [587, 69] on span "step_2" at bounding box center [578, 72] width 24 height 12
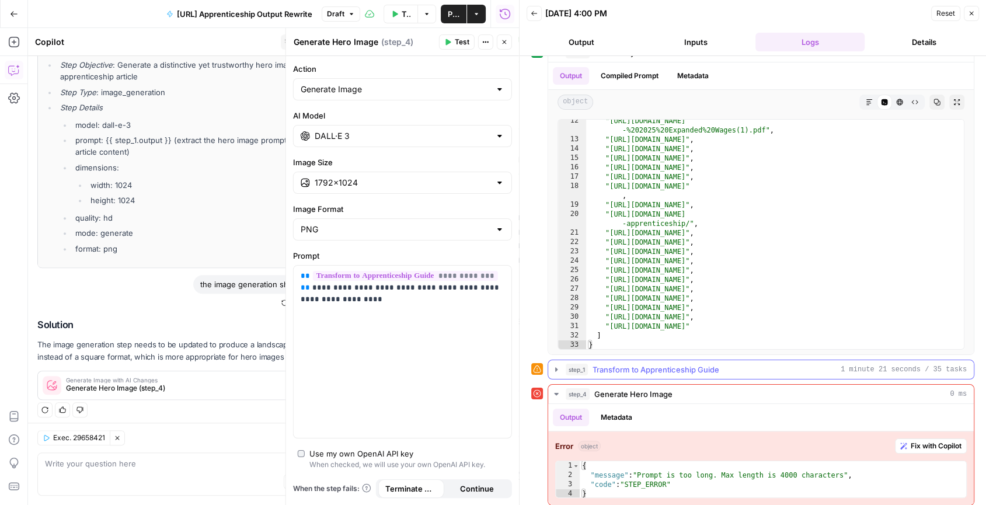
scroll to position [22, 0]
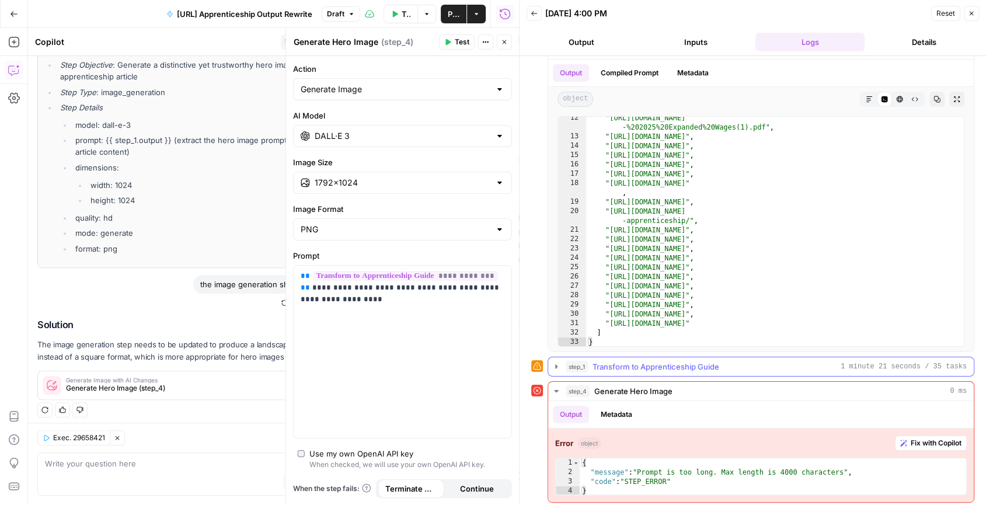
click at [779, 366] on div "step_1 Transform to Apprenticeship Guide 1 minute 21 seconds / 35 tasks" at bounding box center [766, 367] width 401 height 12
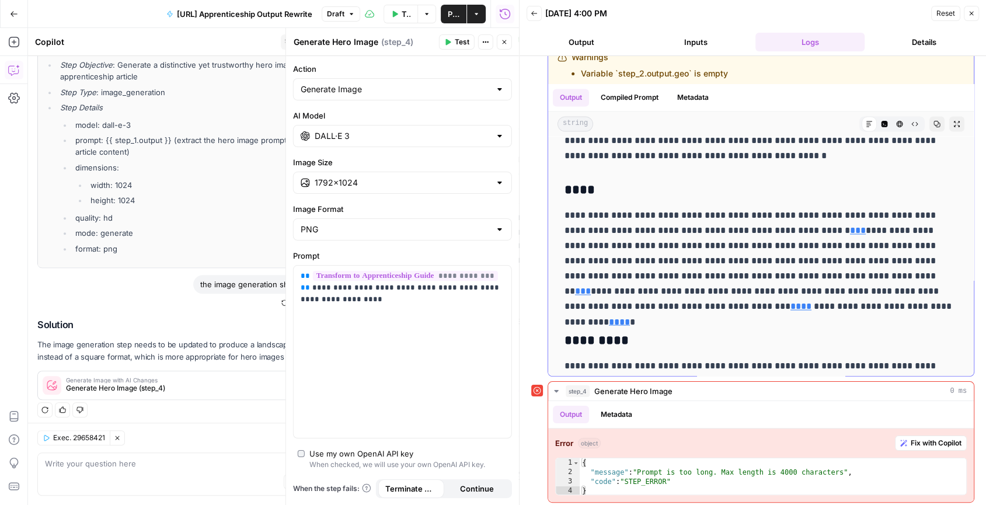
scroll to position [1825, 0]
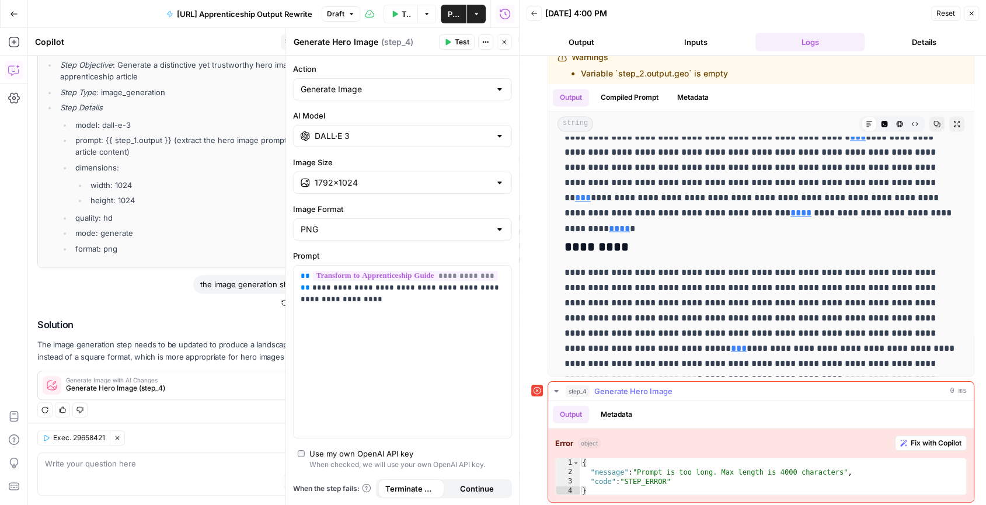
click at [912, 439] on span "Fix with Copilot" at bounding box center [936, 443] width 51 height 11
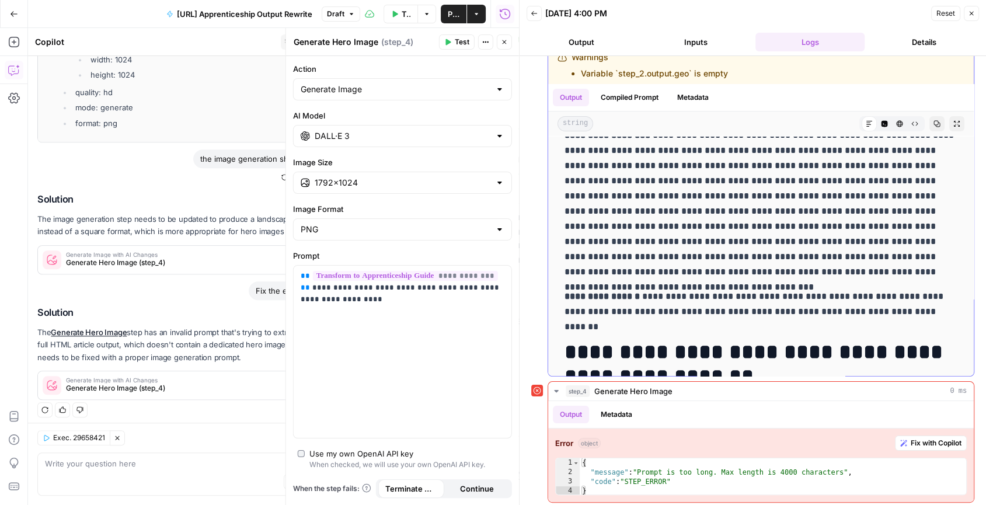
scroll to position [74, 0]
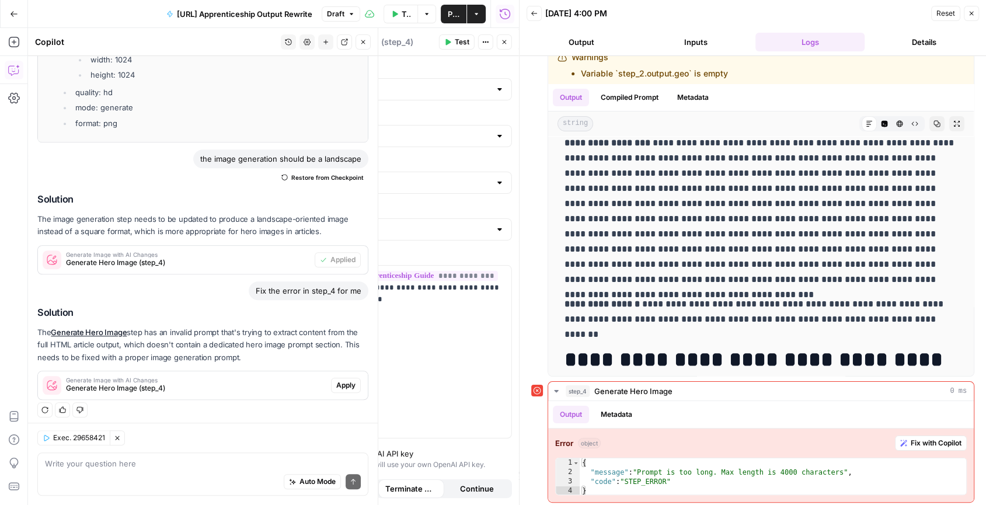
click at [345, 383] on span "Apply" at bounding box center [345, 385] width 19 height 11
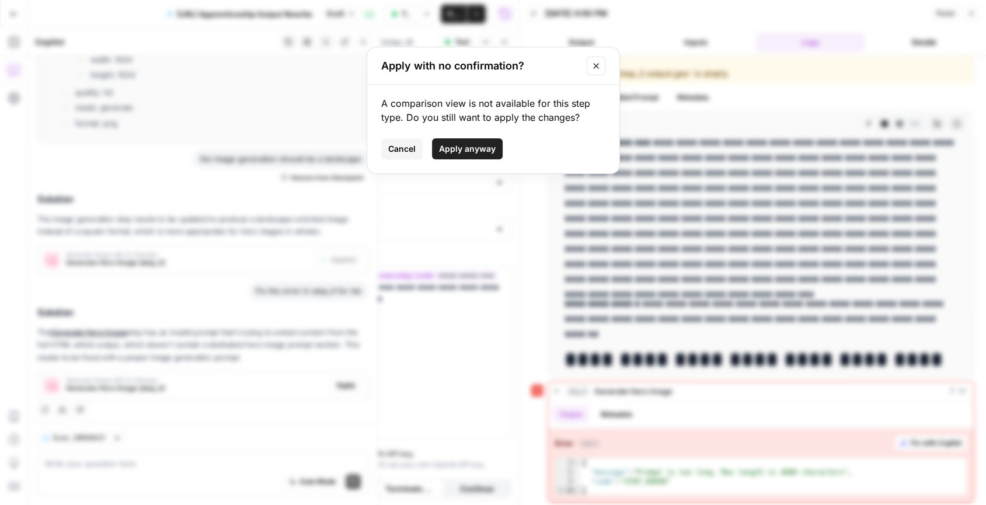
click at [485, 143] on span "Apply anyway" at bounding box center [467, 149] width 57 height 12
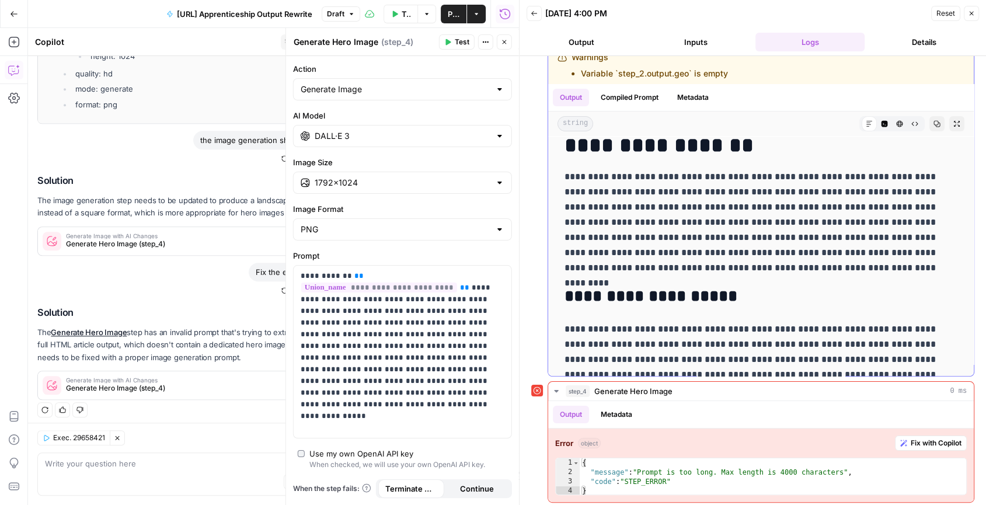
scroll to position [318, 0]
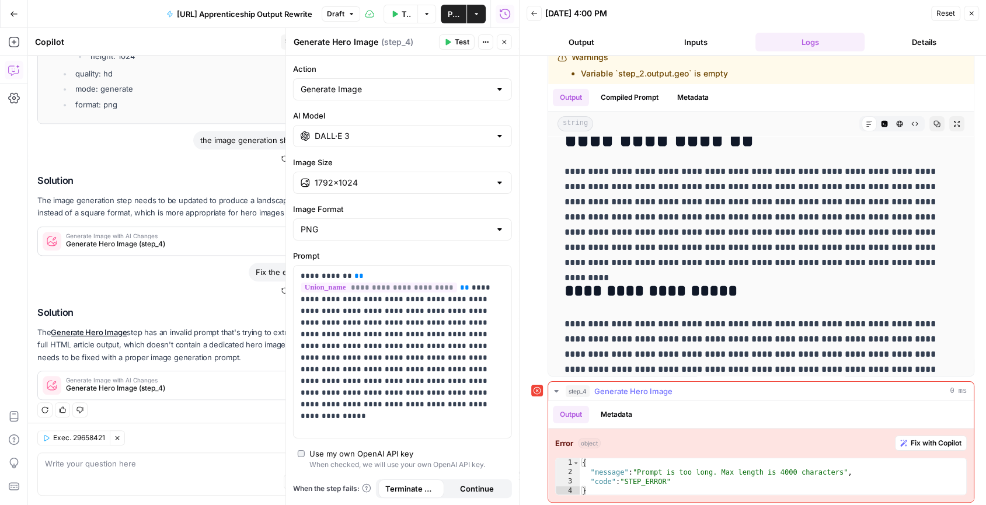
click at [560, 390] on icon "button" at bounding box center [556, 391] width 9 height 9
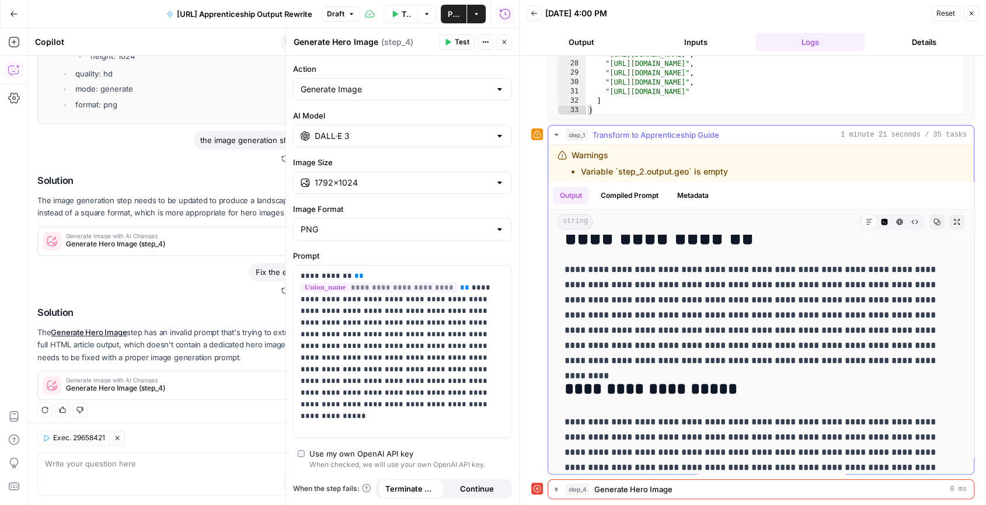
scroll to position [252, 0]
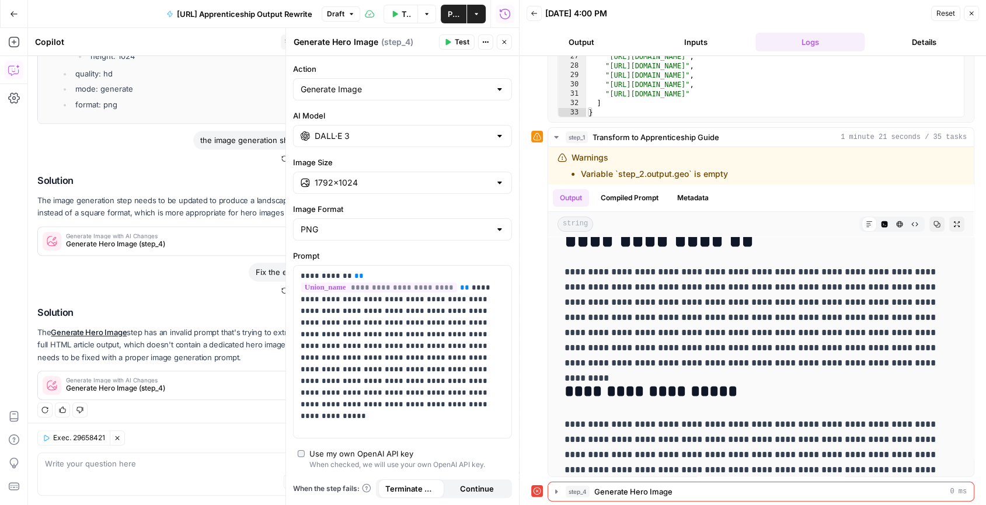
click at [975, 11] on icon "button" at bounding box center [971, 13] width 7 height 7
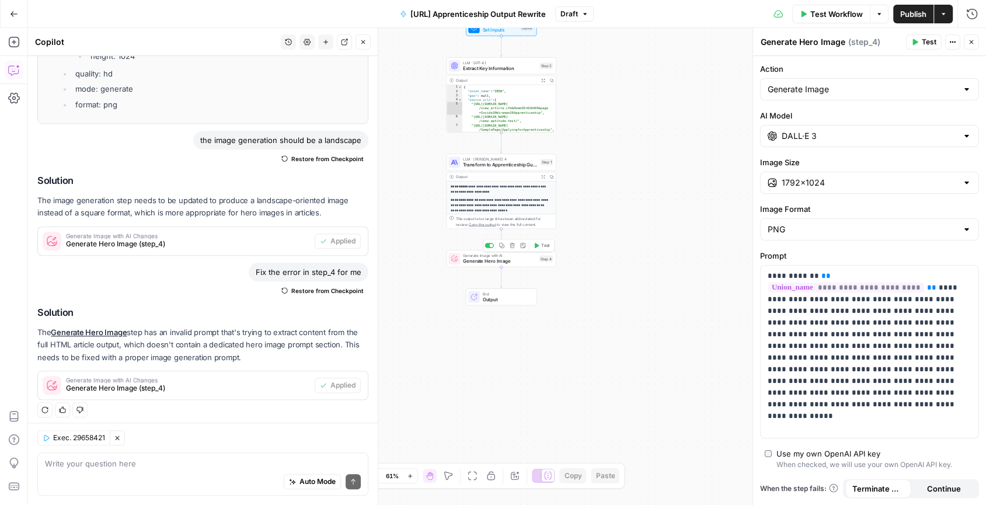
click at [543, 246] on span "Test" at bounding box center [545, 245] width 9 height 6
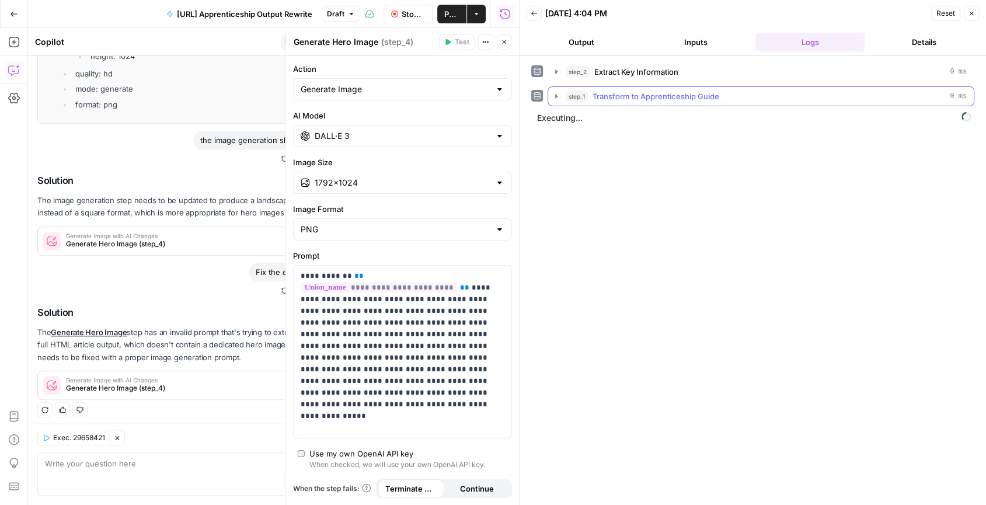
click at [555, 95] on icon "button" at bounding box center [556, 96] width 2 height 4
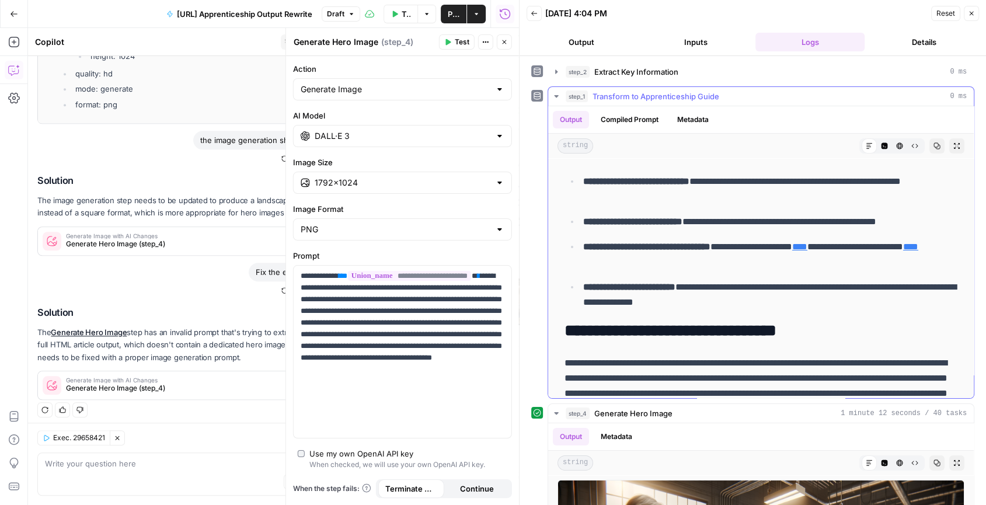
scroll to position [4117, 0]
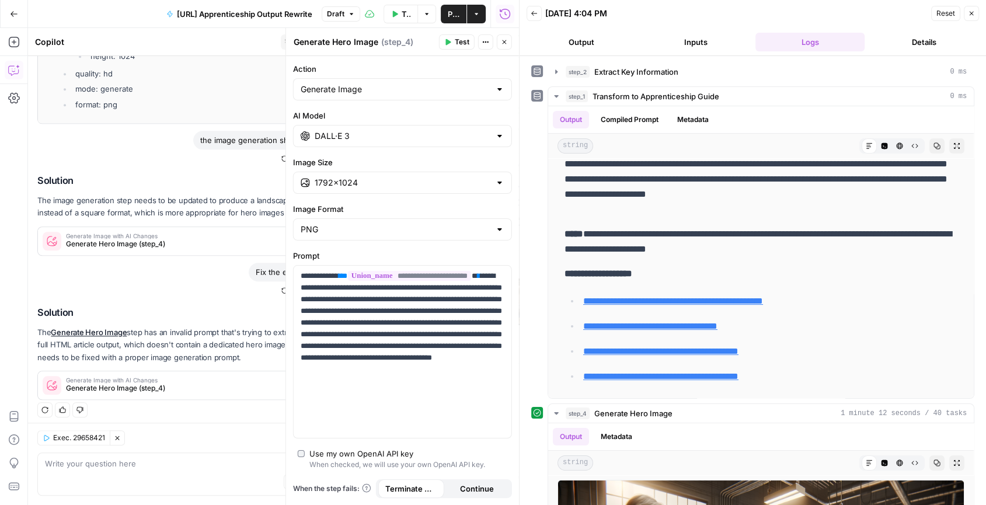
click at [978, 15] on button "Close" at bounding box center [971, 13] width 15 height 15
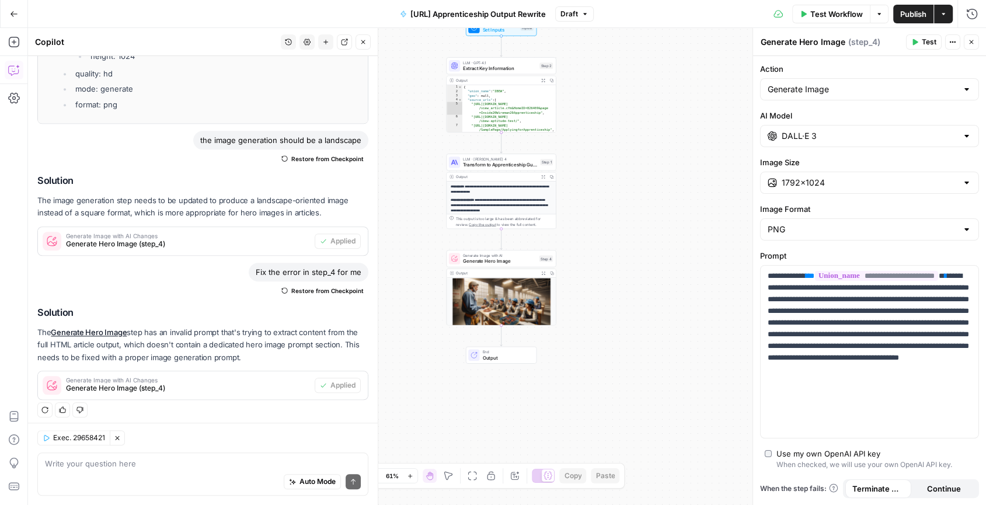
click at [540, 300] on img at bounding box center [501, 306] width 109 height 56
click at [512, 260] on span "Generate Hero Image" at bounding box center [500, 261] width 74 height 7
click at [543, 273] on icon "button" at bounding box center [543, 274] width 4 height 4
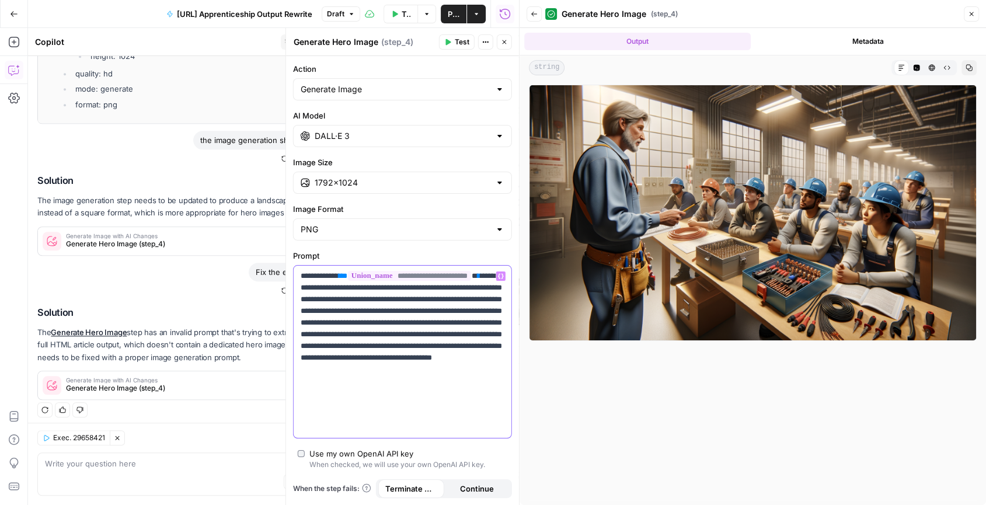
click at [460, 374] on p "**********" at bounding box center [403, 334] width 204 height 128
click at [430, 133] on input "DALL·E 3" at bounding box center [403, 136] width 176 height 12
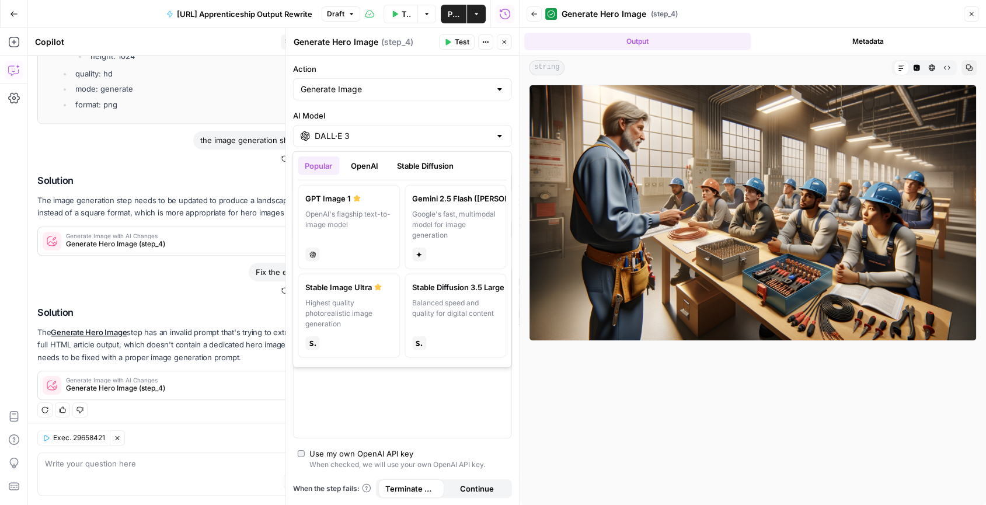
click at [366, 293] on label "Stable Image Ultra Highest quality photorealistic image generation stability" at bounding box center [349, 316] width 102 height 84
type input "Stable Image Ultra"
type input "21:9 (1536×640)"
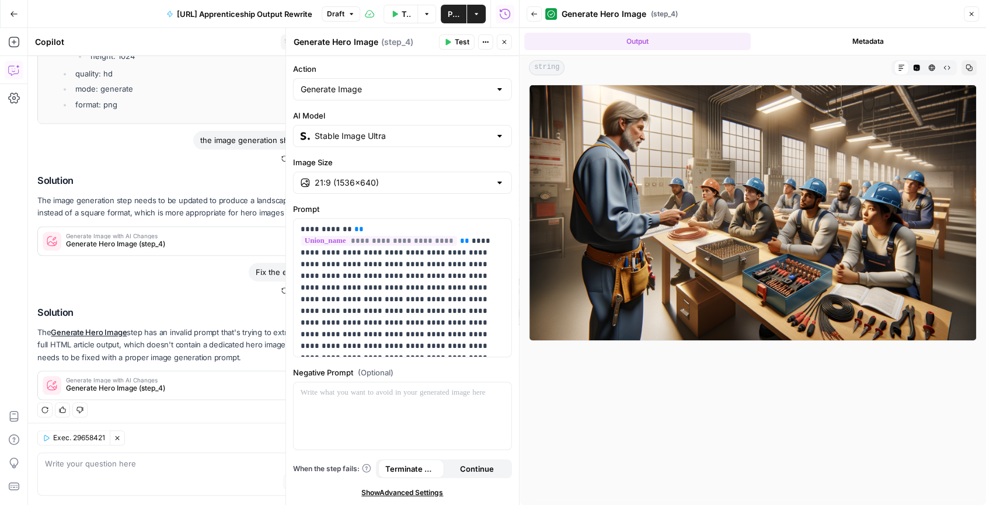
click at [455, 39] on button "Test" at bounding box center [457, 41] width 36 height 15
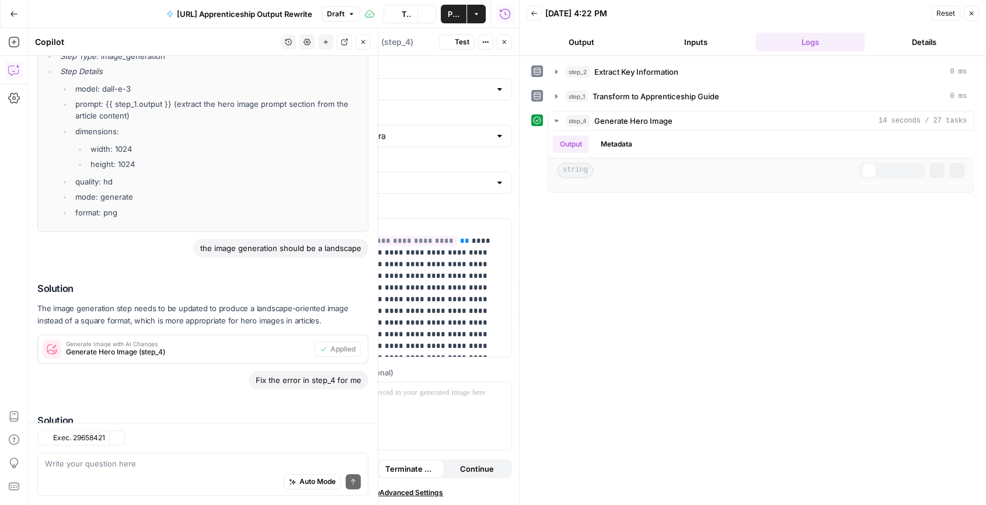
scroll to position [913, 0]
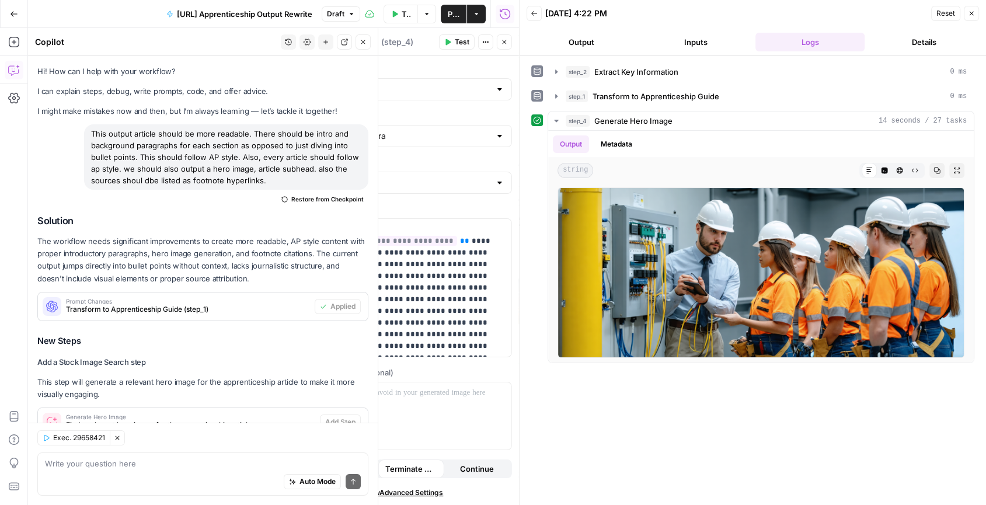
scroll to position [913, 0]
